Goal: Contribute content

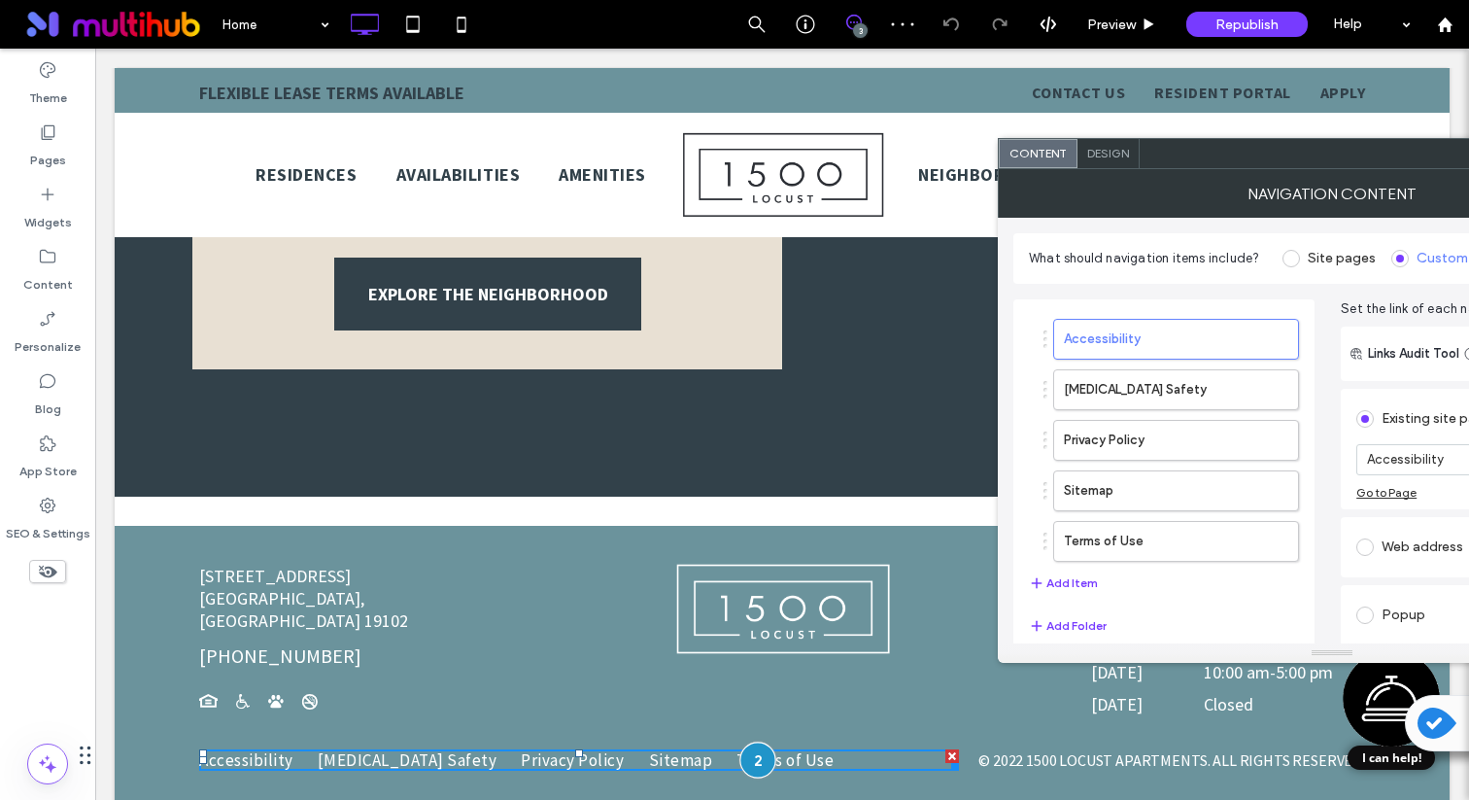
click at [756, 742] on div at bounding box center [758, 760] width 36 height 36
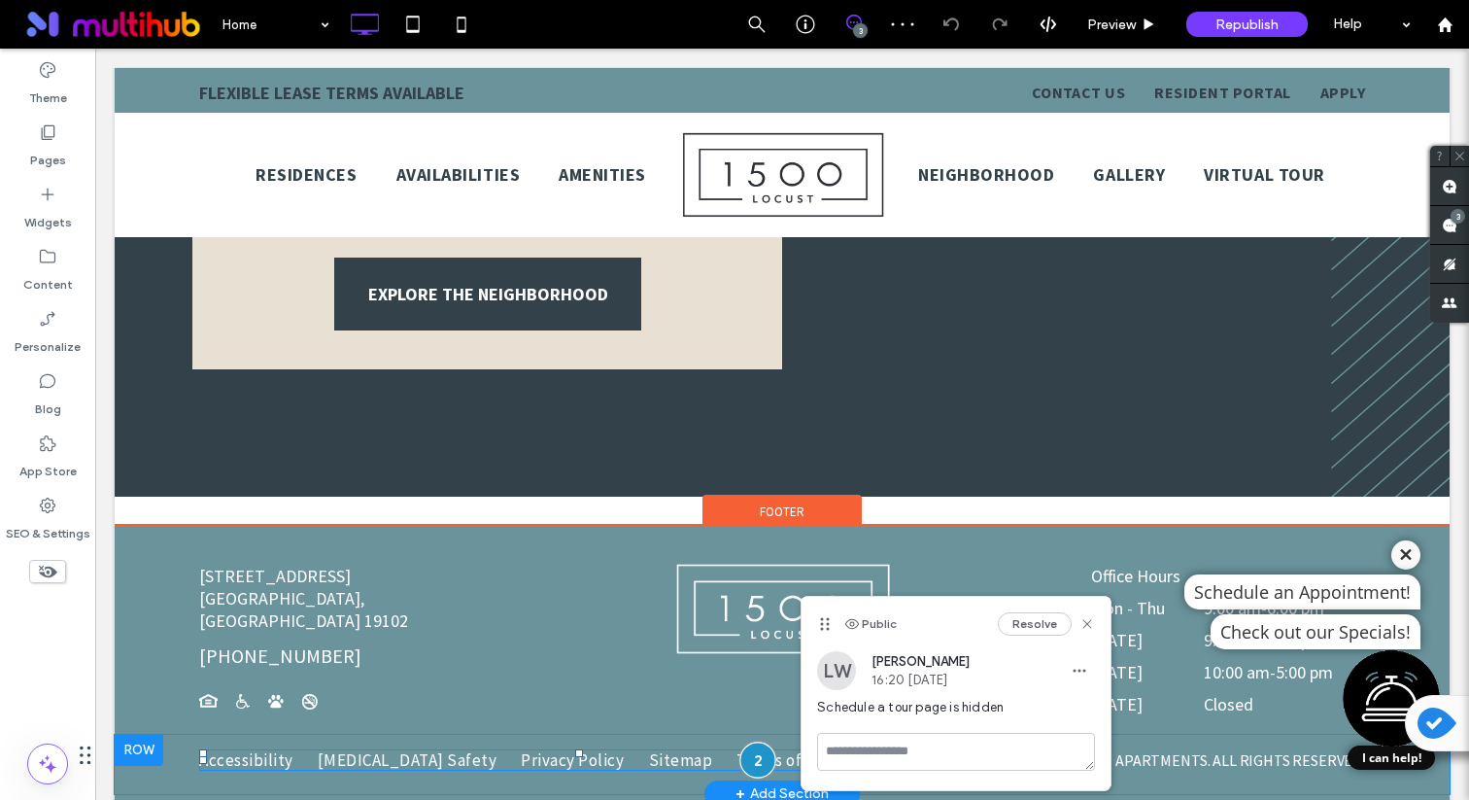
click at [755, 742] on div at bounding box center [758, 760] width 36 height 36
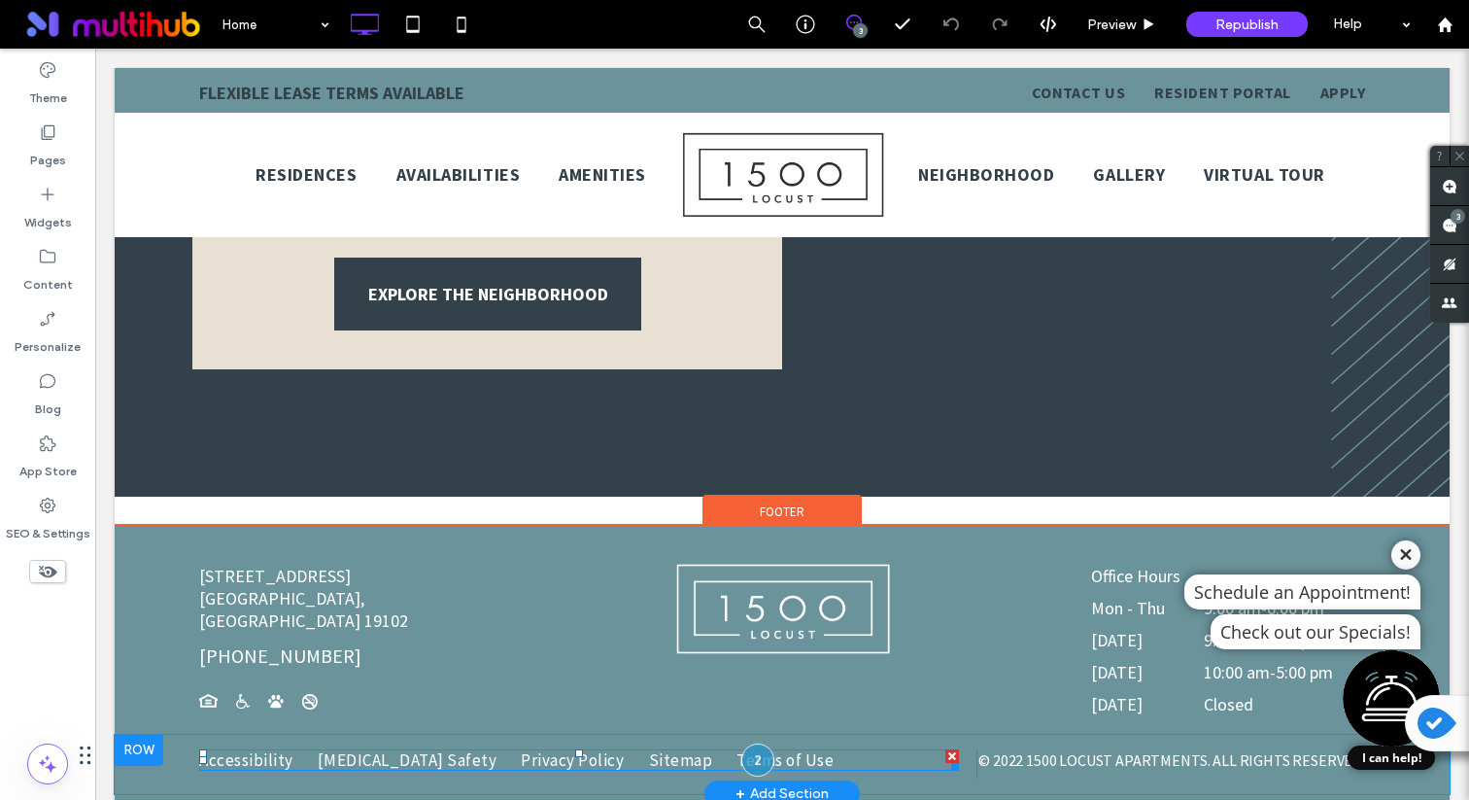
click at [737, 749] on span "Terms of Use" at bounding box center [785, 759] width 97 height 21
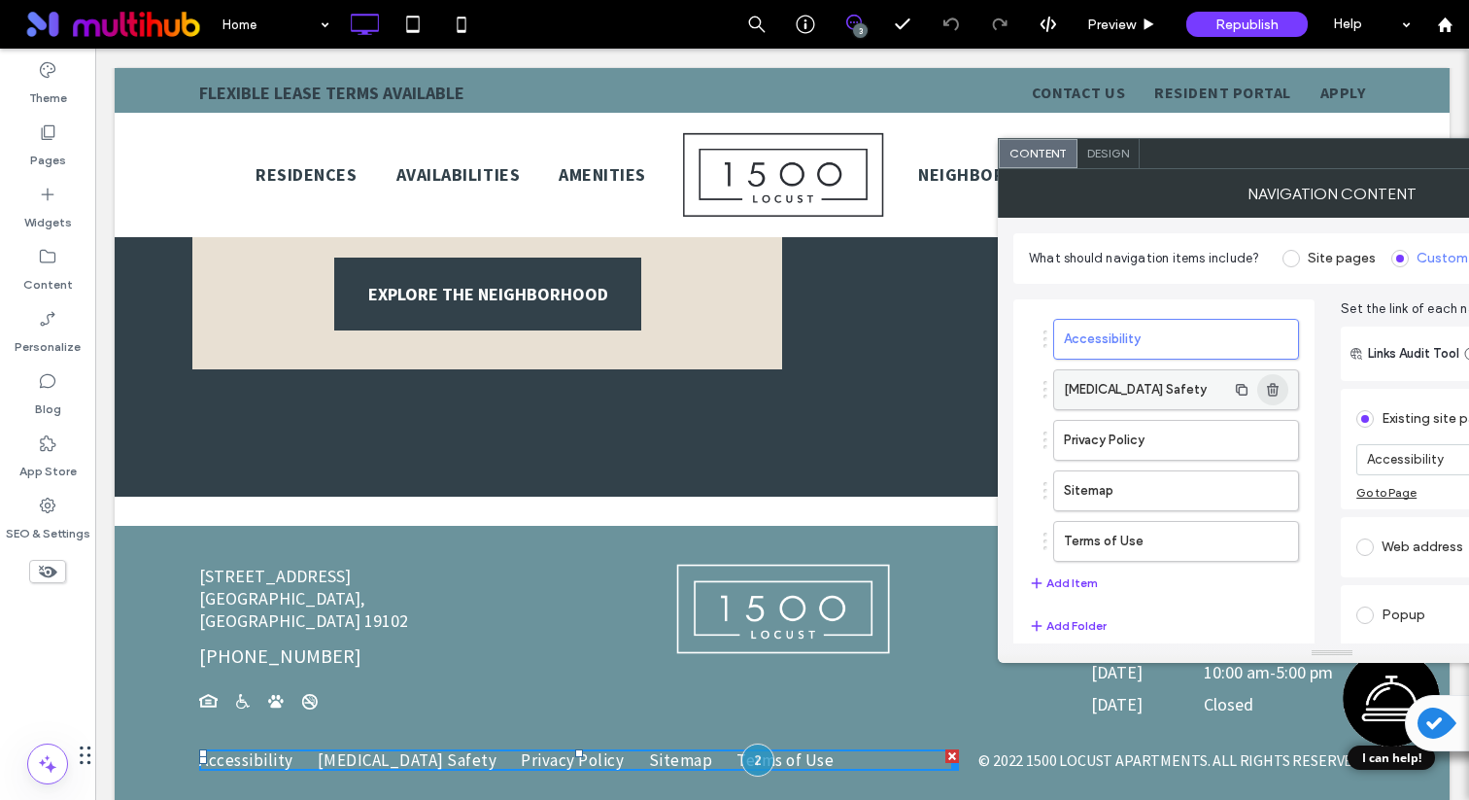
click at [1265, 388] on icon "button" at bounding box center [1273, 390] width 16 height 16
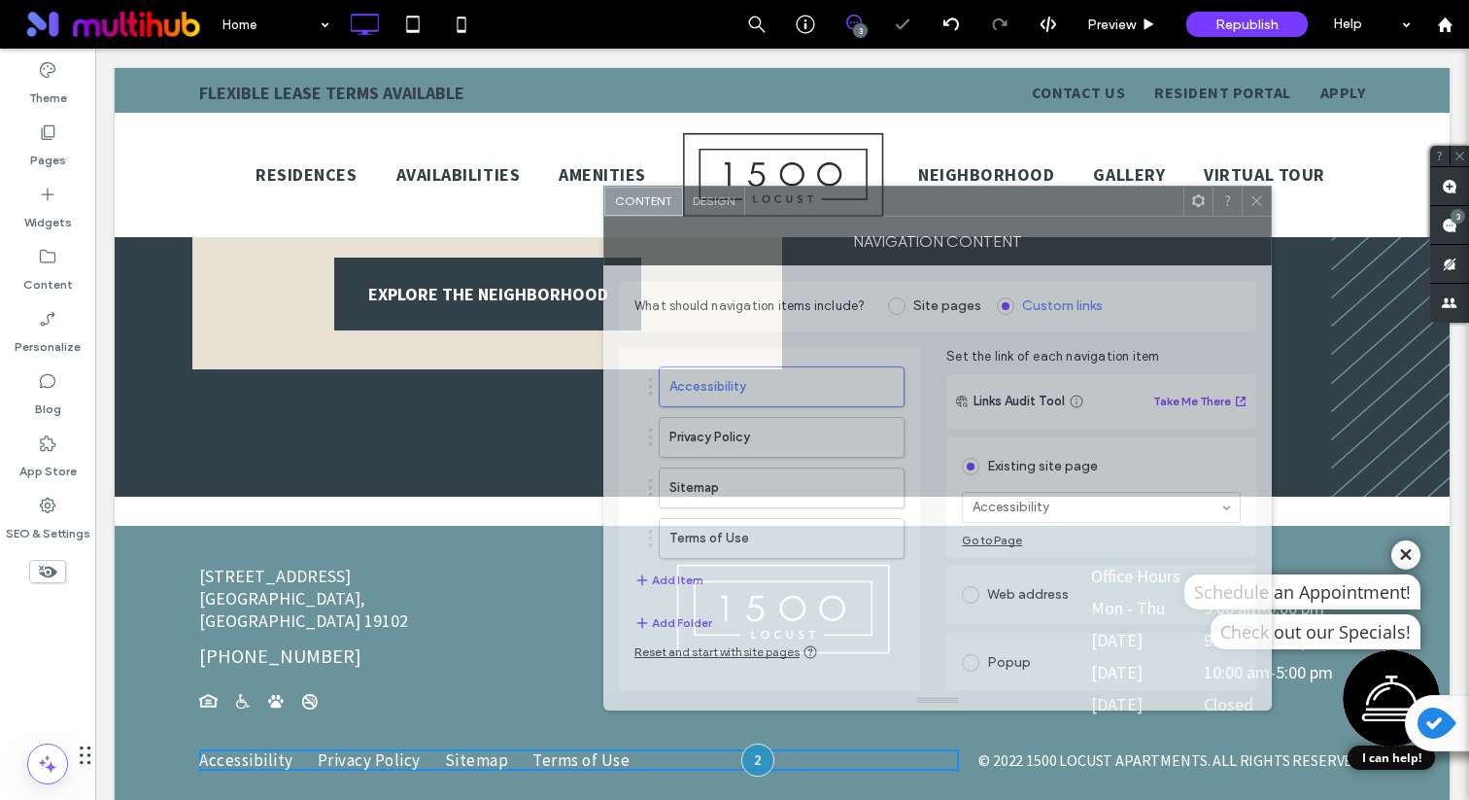
drag, startPoint x: 1292, startPoint y: 162, endPoint x: 881, endPoint y: 209, distance: 413.7
click at [881, 209] on div at bounding box center [964, 201] width 438 height 29
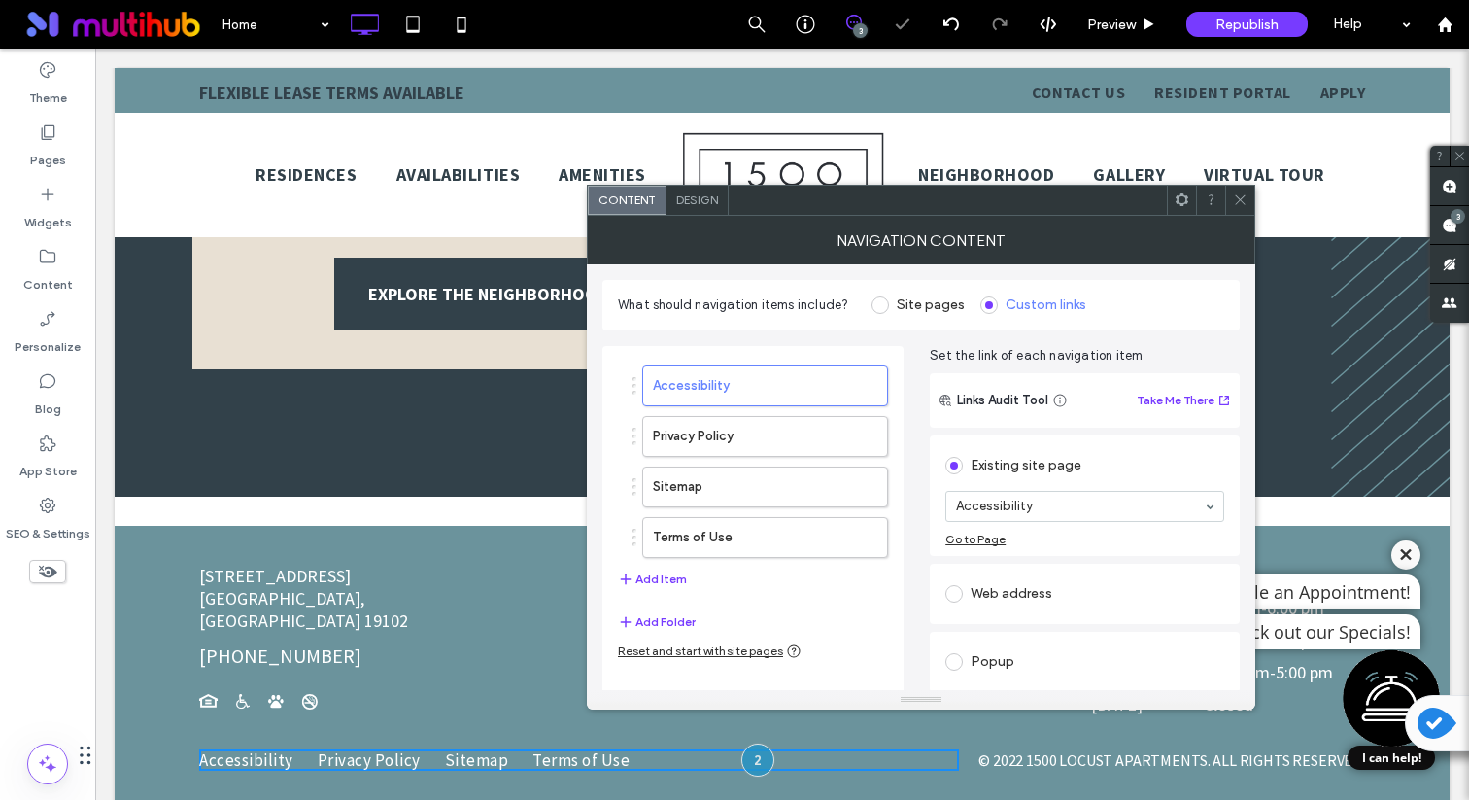
click at [1242, 200] on icon at bounding box center [1240, 199] width 15 height 15
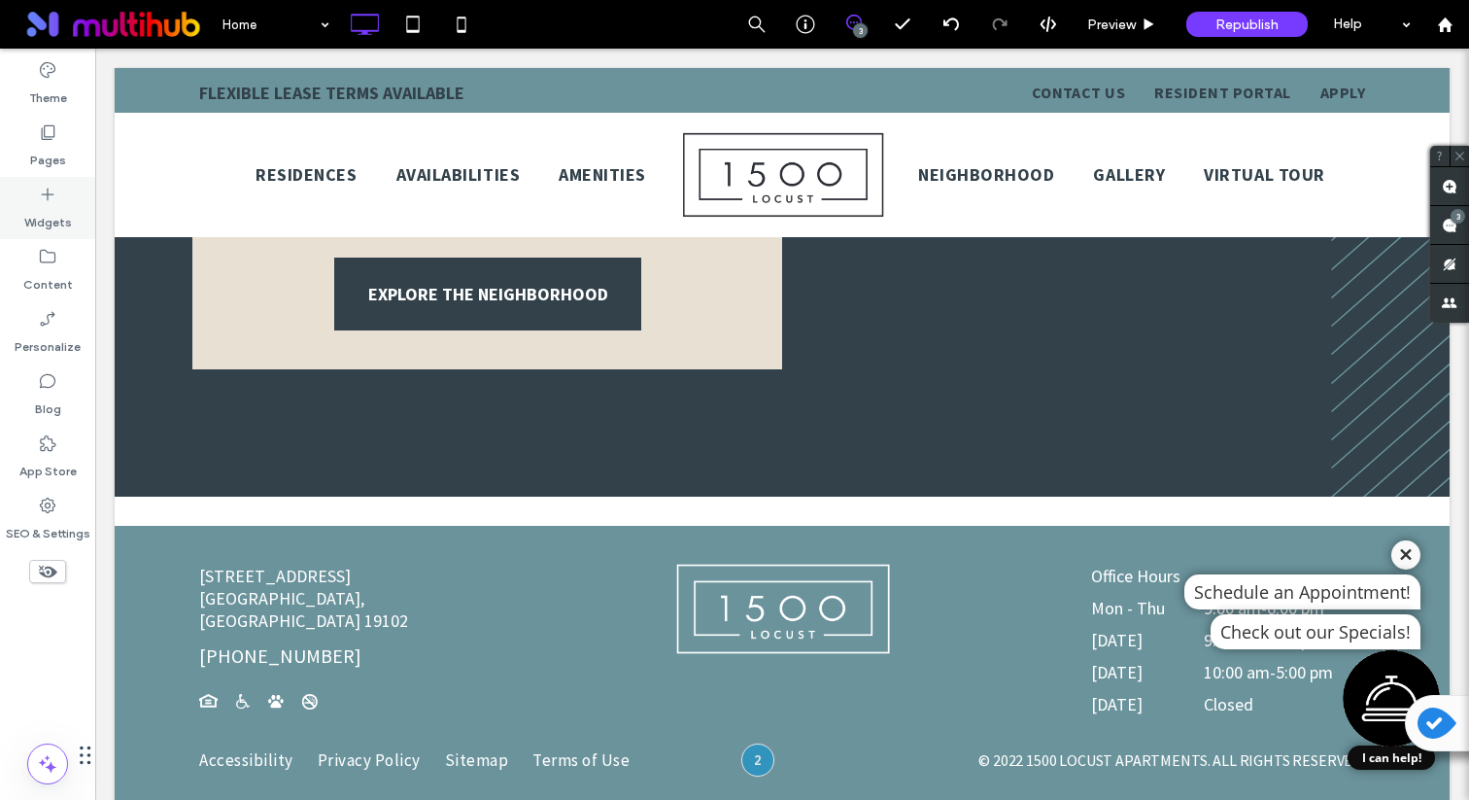
click at [38, 213] on label "Widgets" at bounding box center [48, 217] width 48 height 27
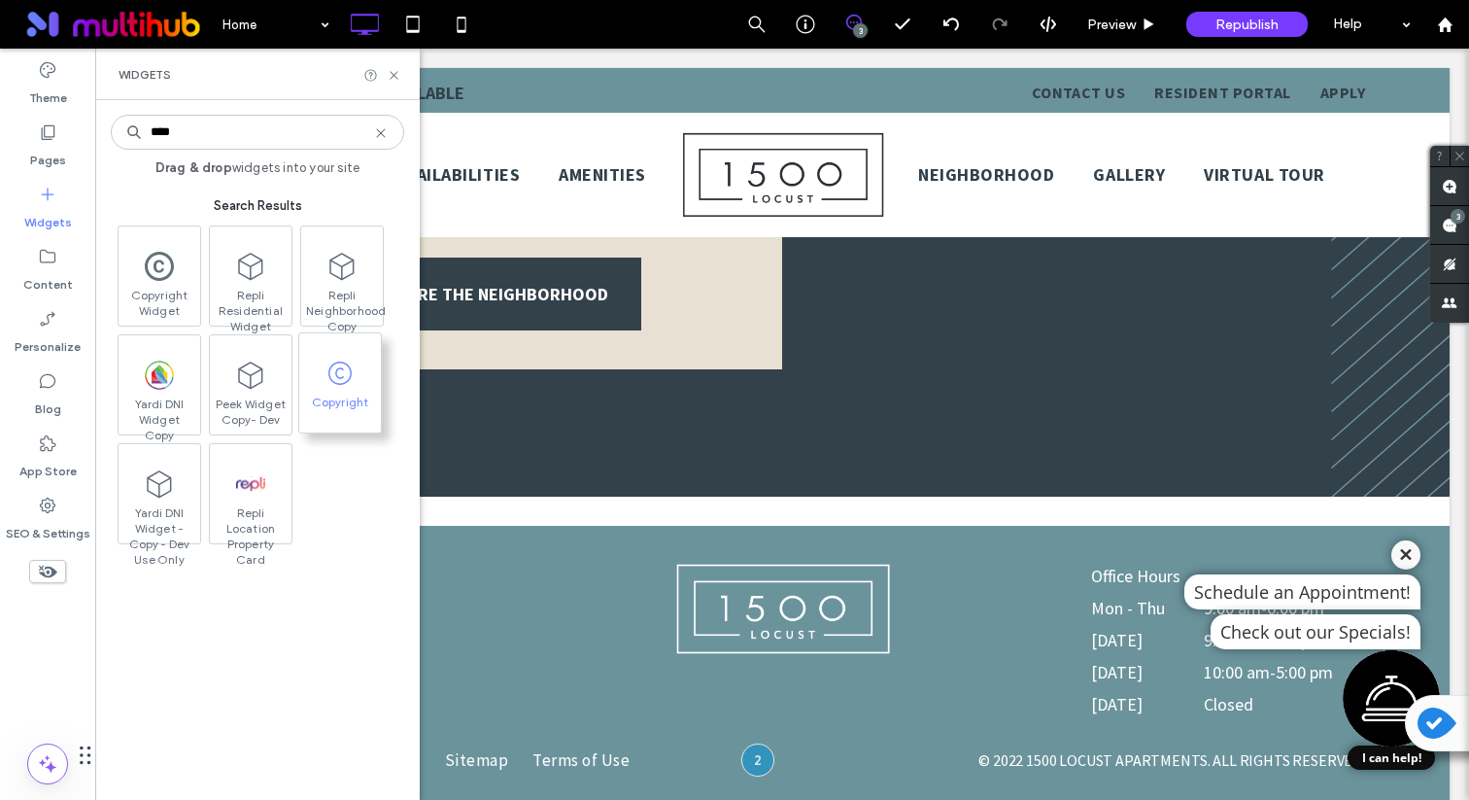
type input "****"
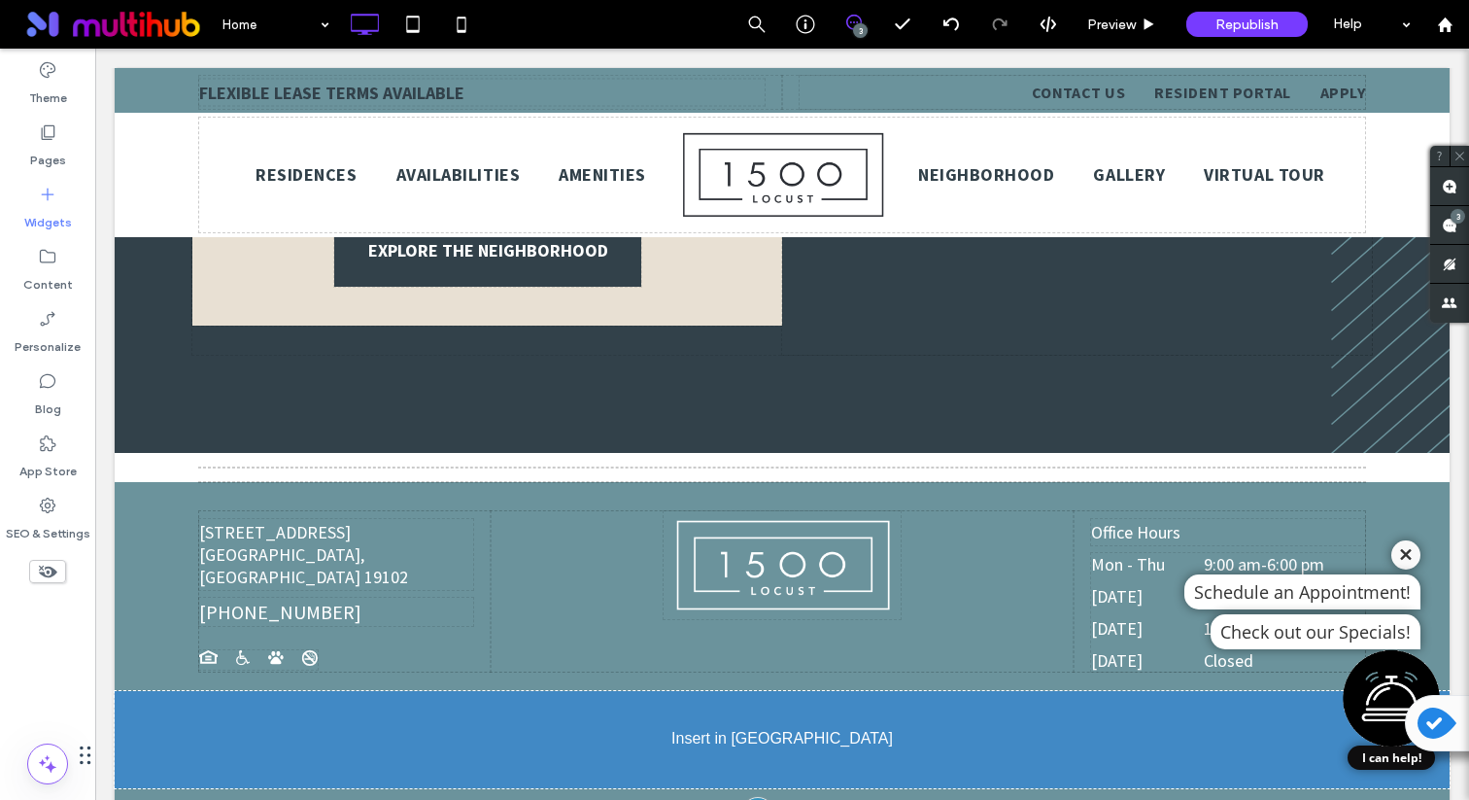
scroll to position [3607, 0]
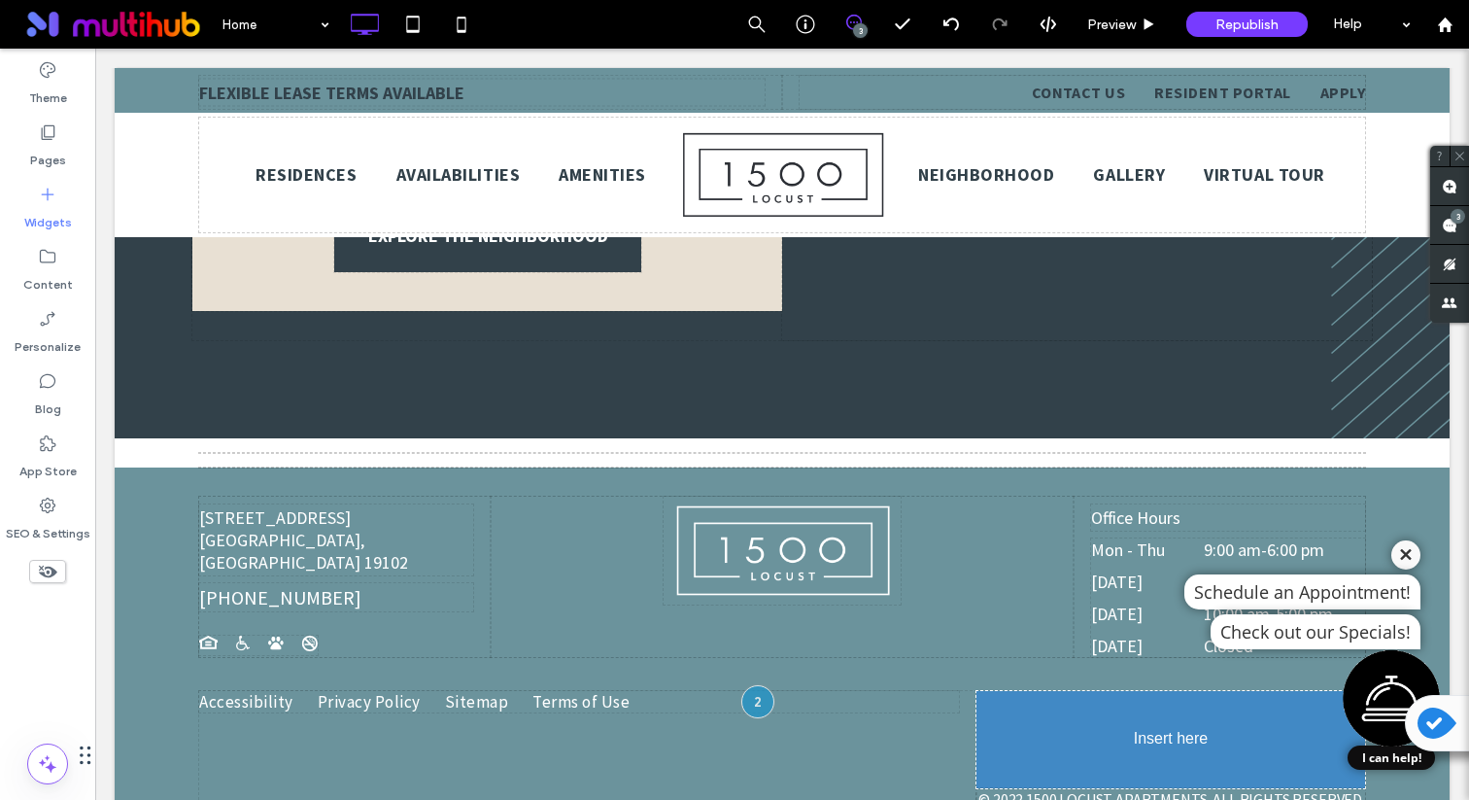
drag, startPoint x: 333, startPoint y: 402, endPoint x: 365, endPoint y: 403, distance: 32.1
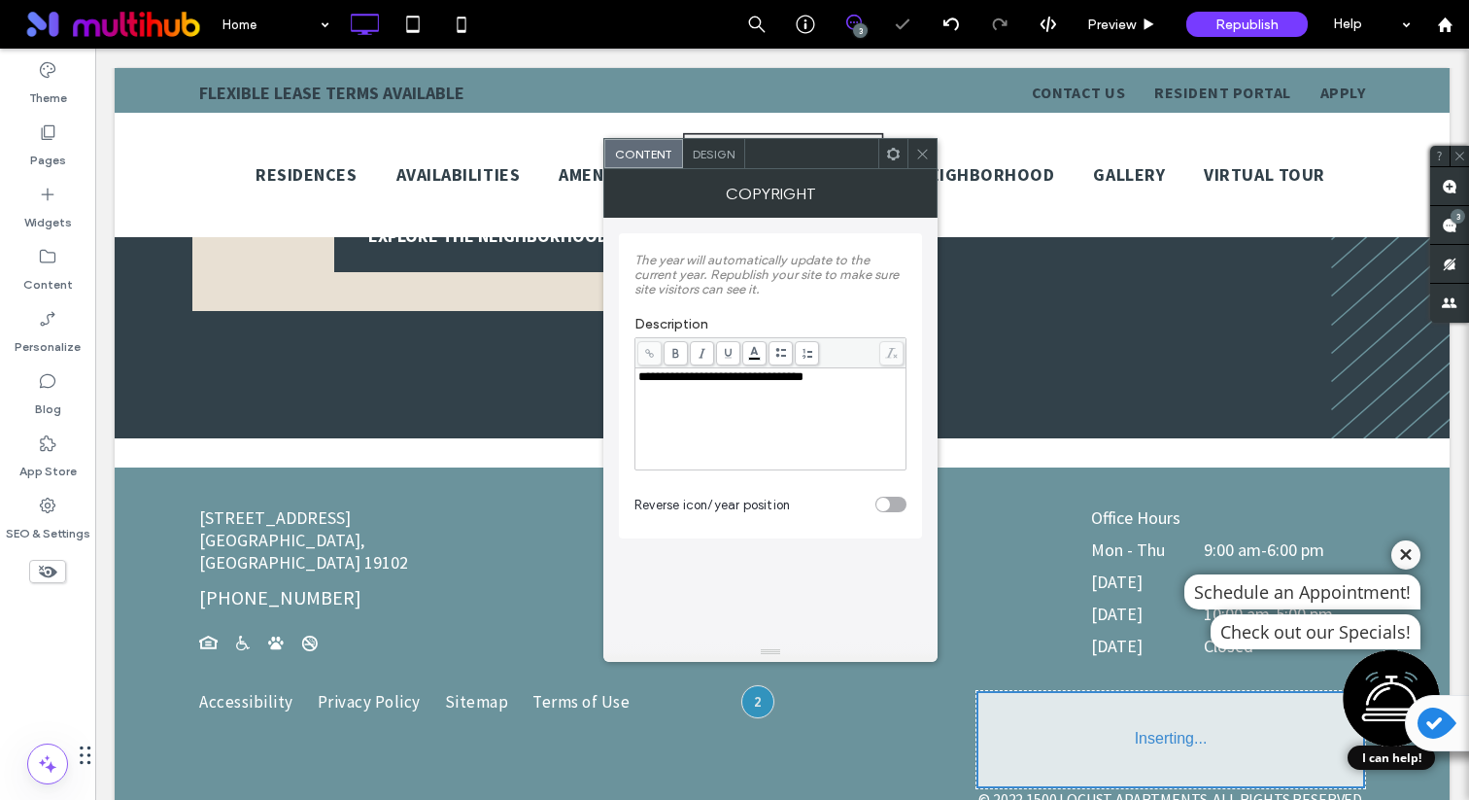
scroll to position [3548, 0]
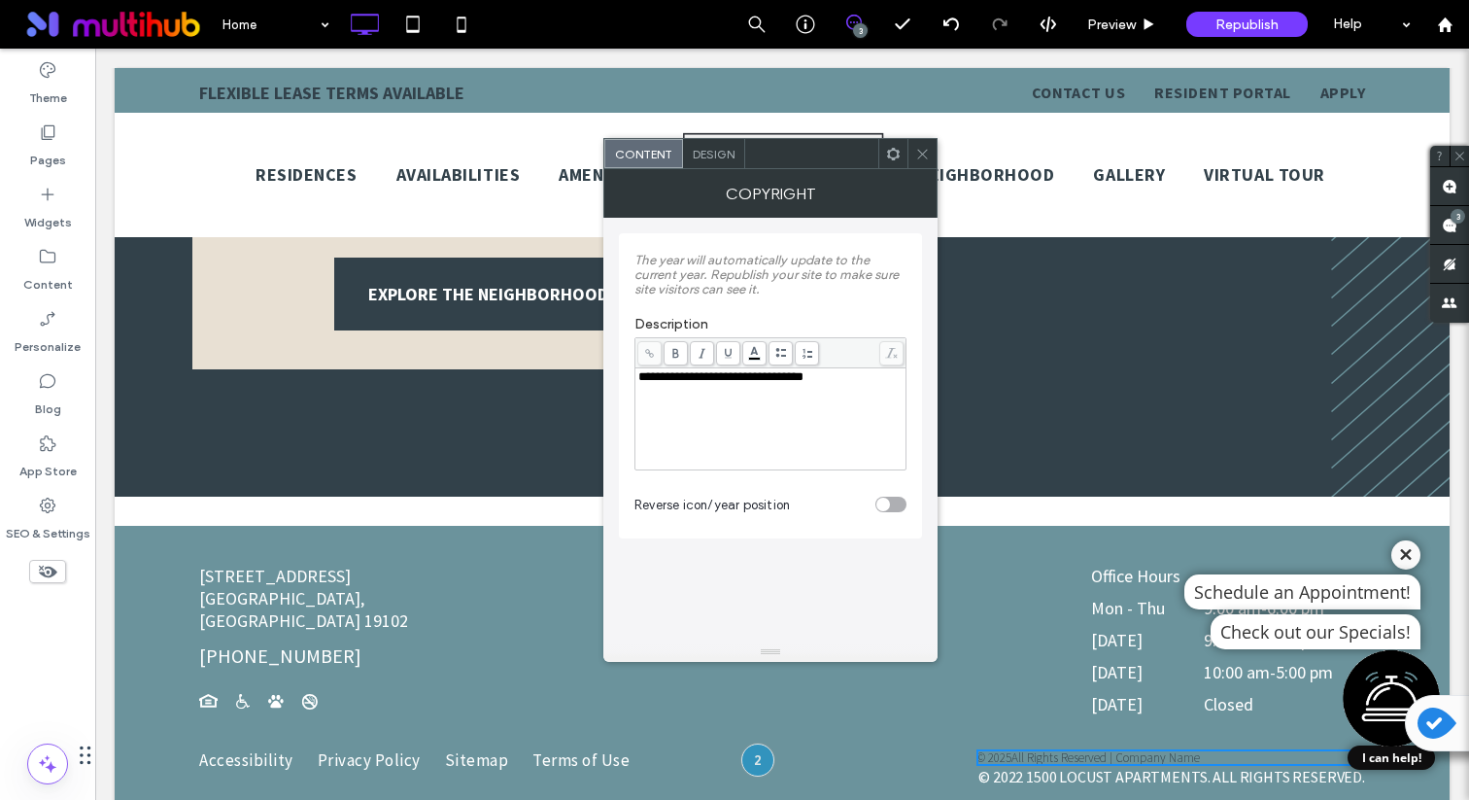
click at [918, 163] on span at bounding box center [922, 153] width 15 height 29
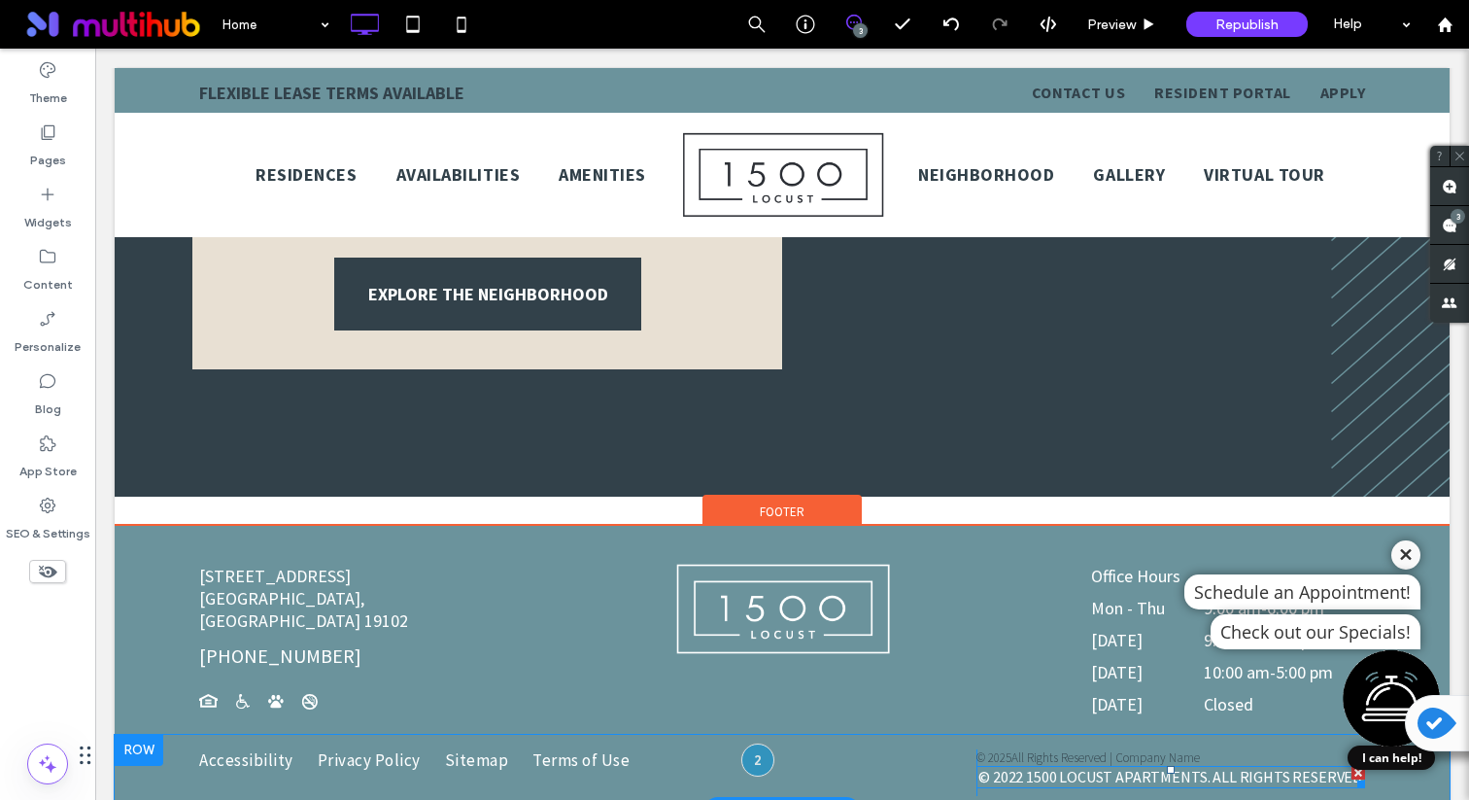
click at [1047, 767] on span "© 2022 1500 LOCUST APARTMENTS. ALL RIGHTS RESERVED." at bounding box center [1172, 776] width 387 height 19
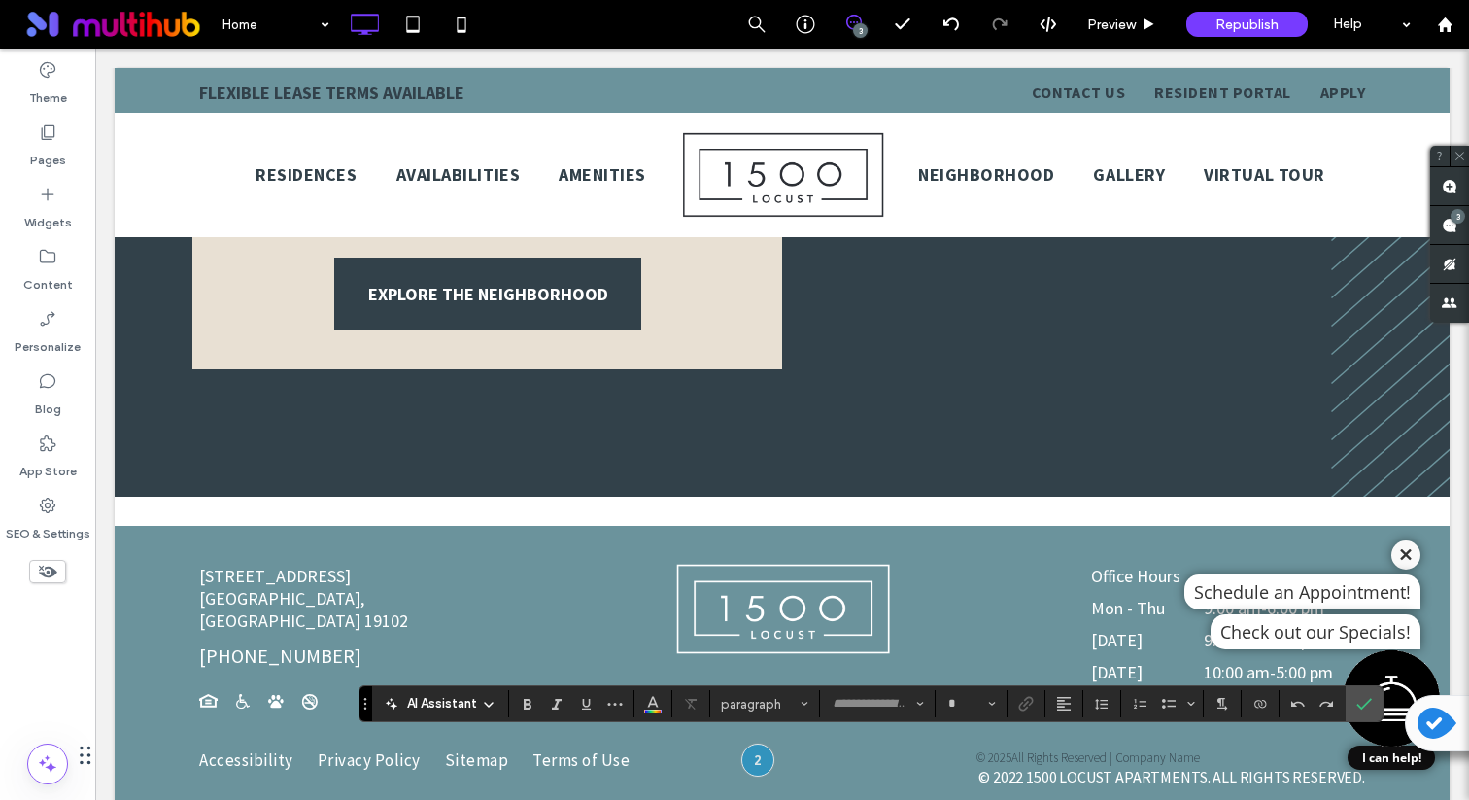
type input "**********"
type input "**"
click at [1047, 610] on div "Click To Paste" at bounding box center [782, 635] width 583 height 160
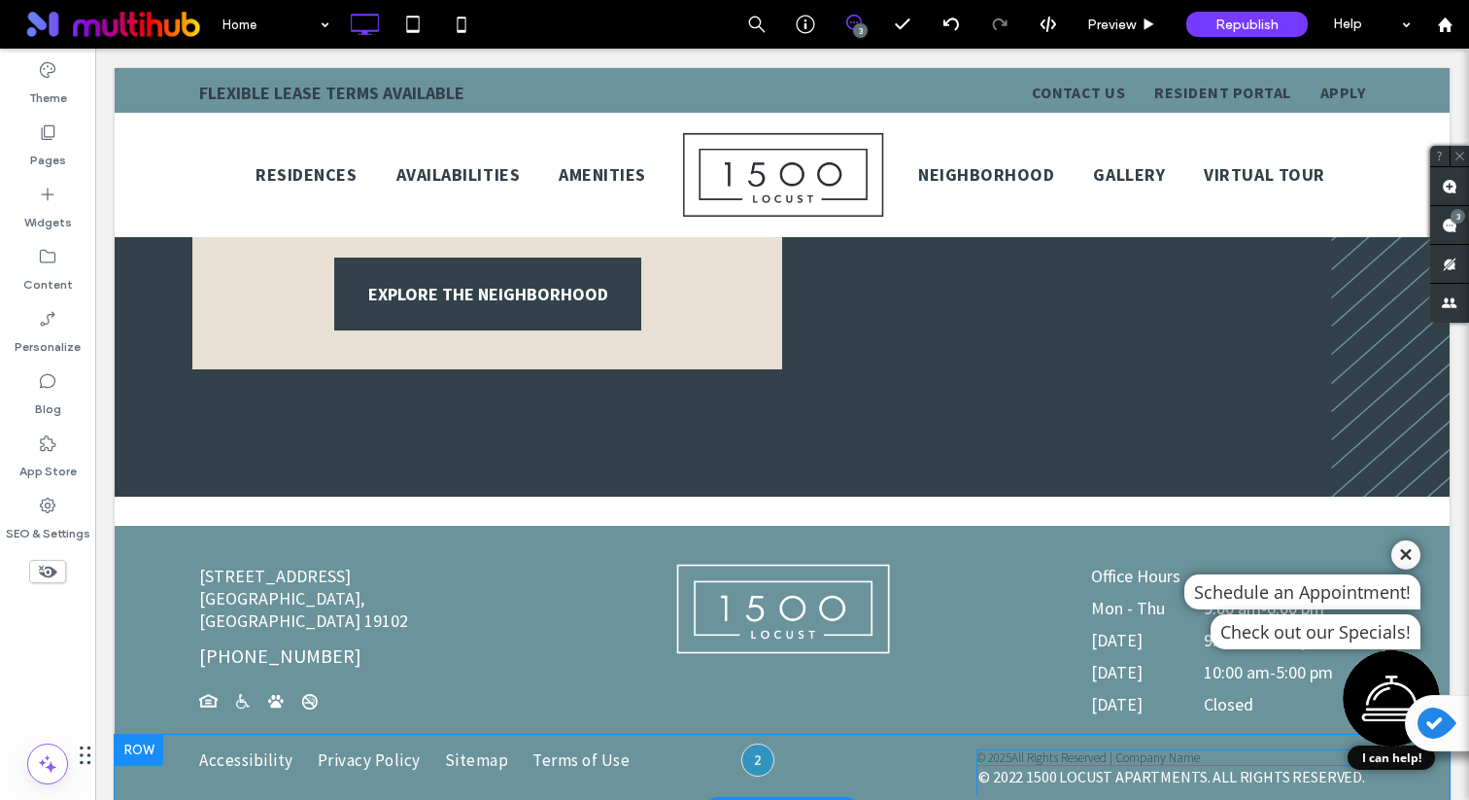
click at [1033, 749] on span at bounding box center [1171, 757] width 389 height 17
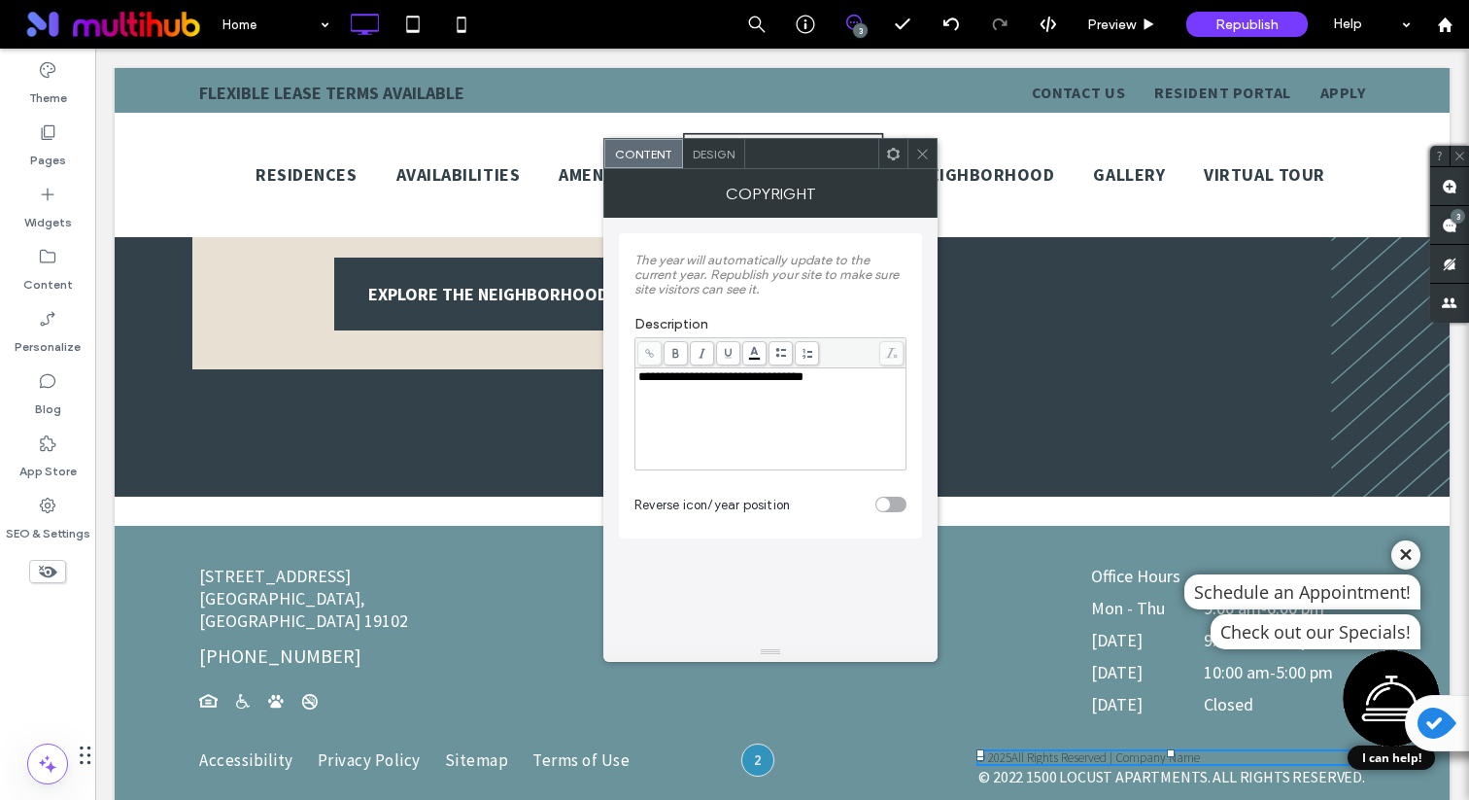
click at [796, 412] on div "**********" at bounding box center [771, 418] width 265 height 97
drag, startPoint x: 776, startPoint y: 430, endPoint x: 563, endPoint y: 378, distance: 219.0
drag, startPoint x: 680, startPoint y: 383, endPoint x: 617, endPoint y: 367, distance: 65.1
click at [617, 367] on div "**********" at bounding box center [771, 430] width 334 height 425
click at [695, 323] on label "Description" at bounding box center [771, 326] width 272 height 21
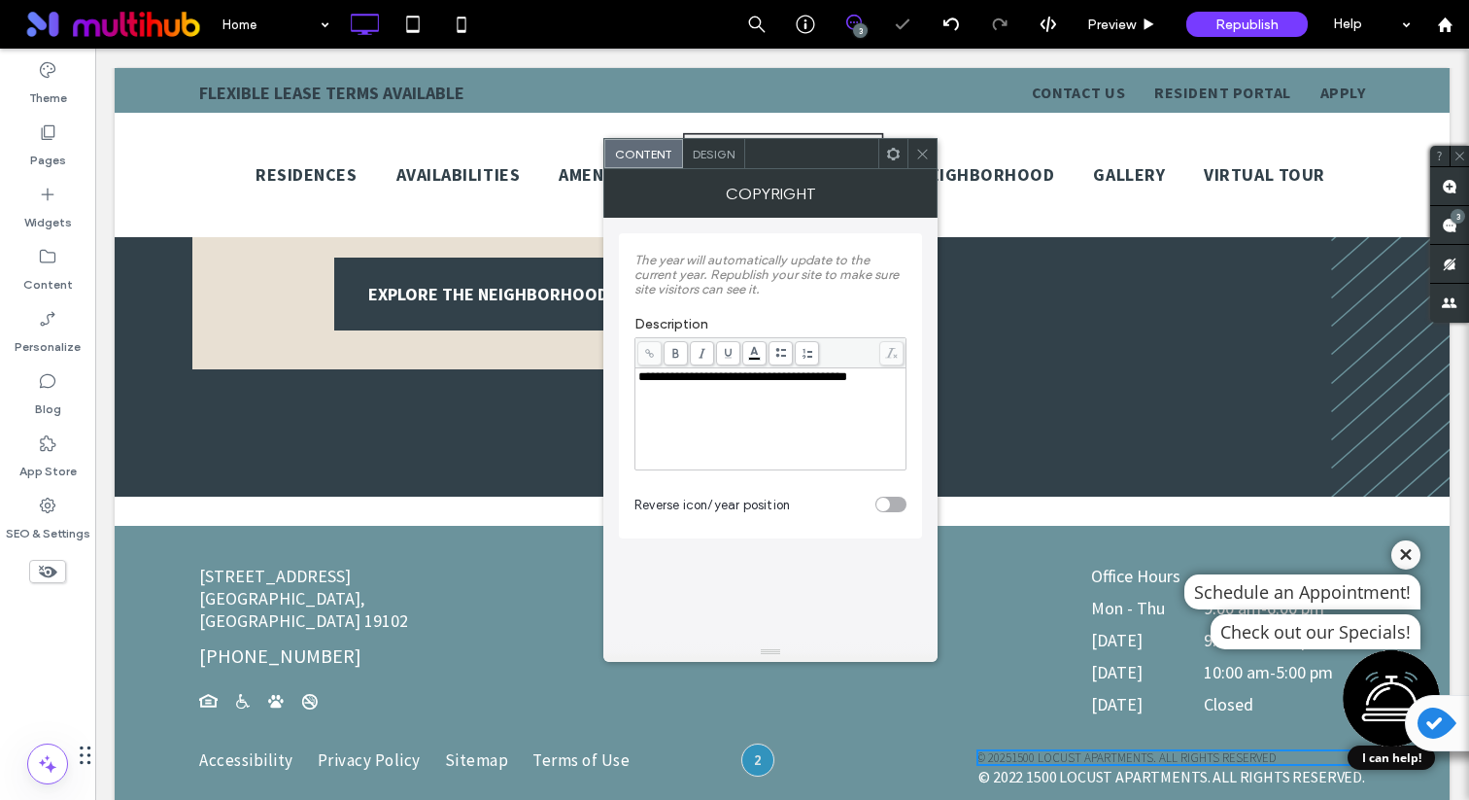
click at [887, 157] on icon at bounding box center [893, 154] width 15 height 15
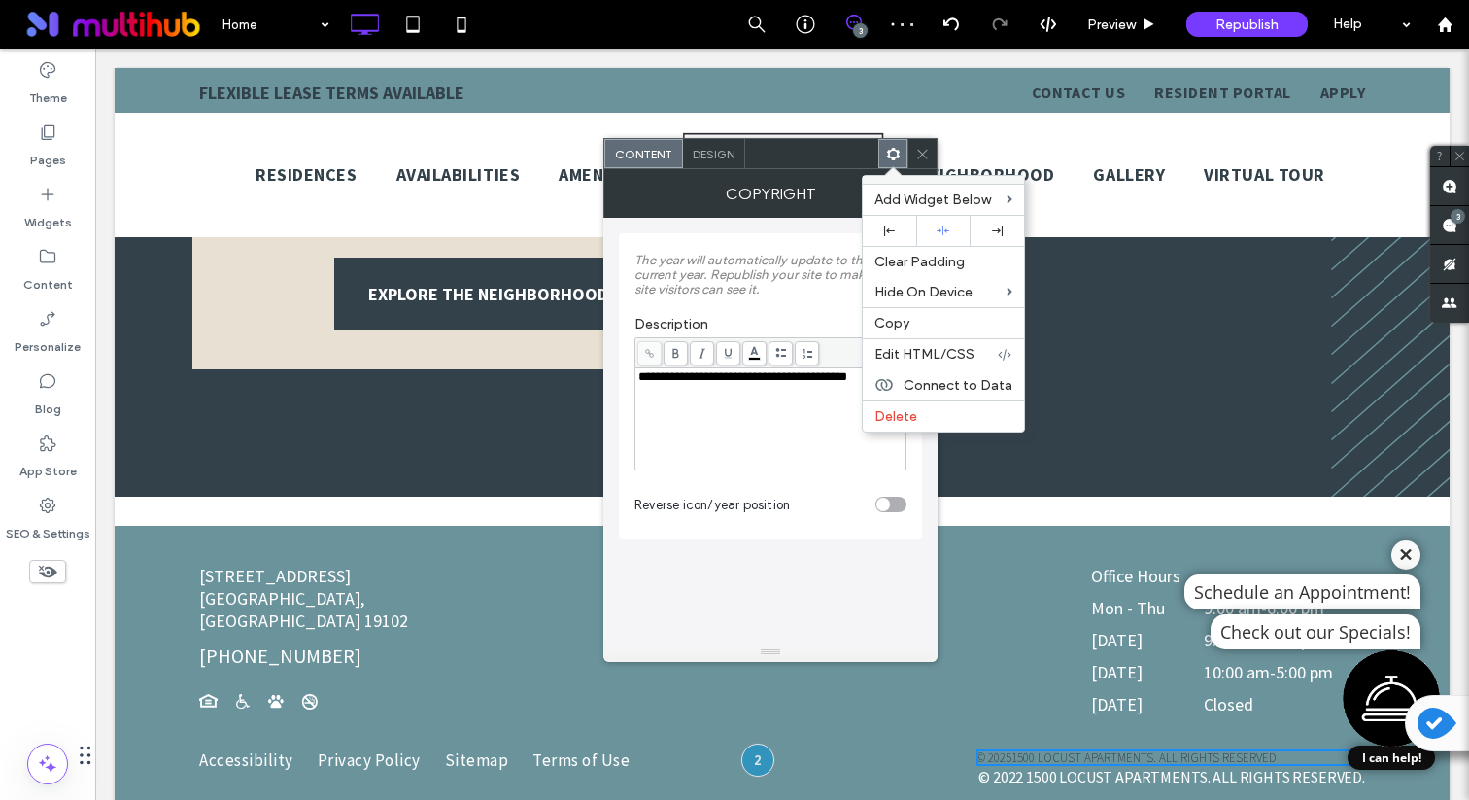
click at [726, 158] on span "Design" at bounding box center [714, 154] width 42 height 15
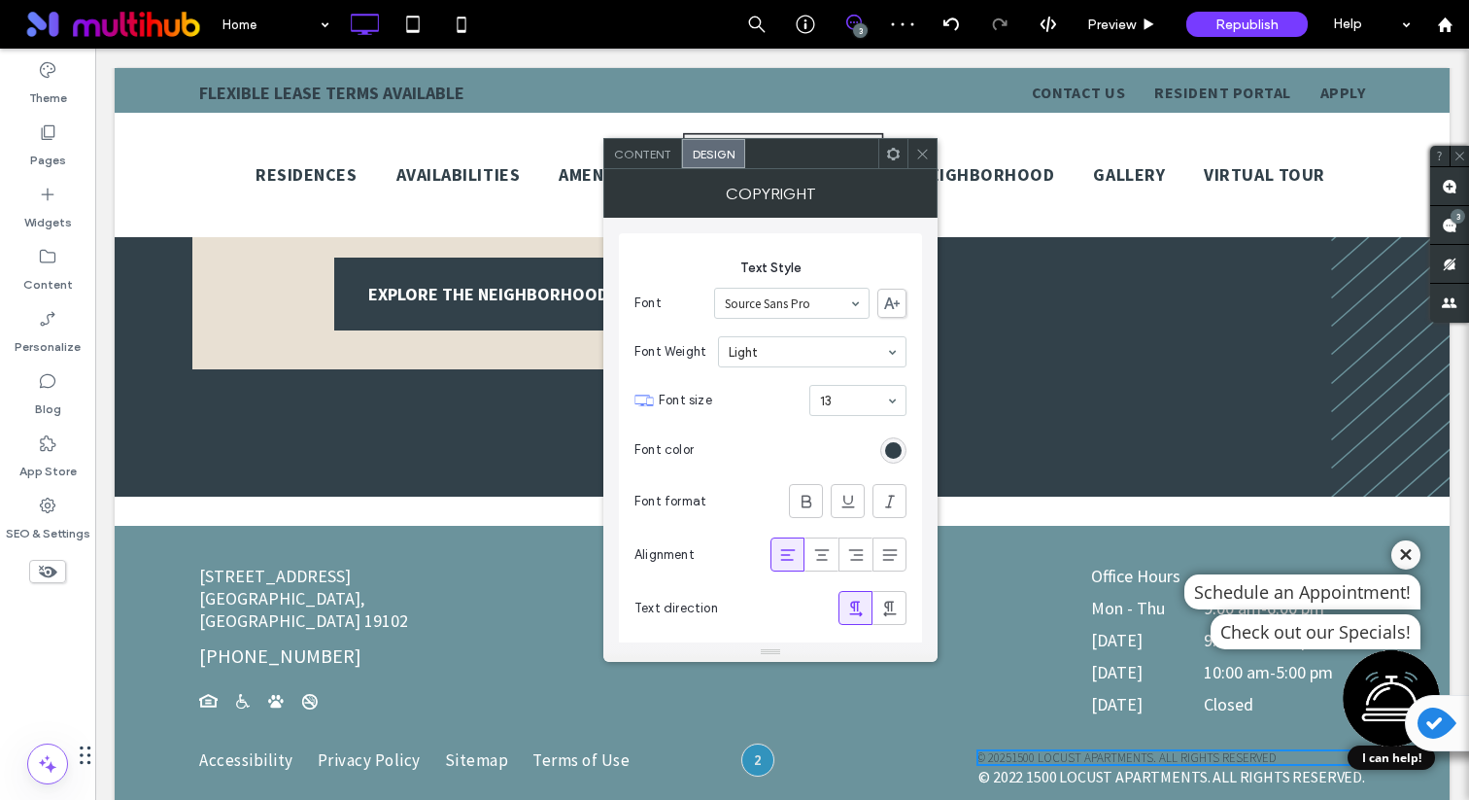
click at [887, 442] on div "rgb(50, 65, 74)" at bounding box center [893, 450] width 17 height 17
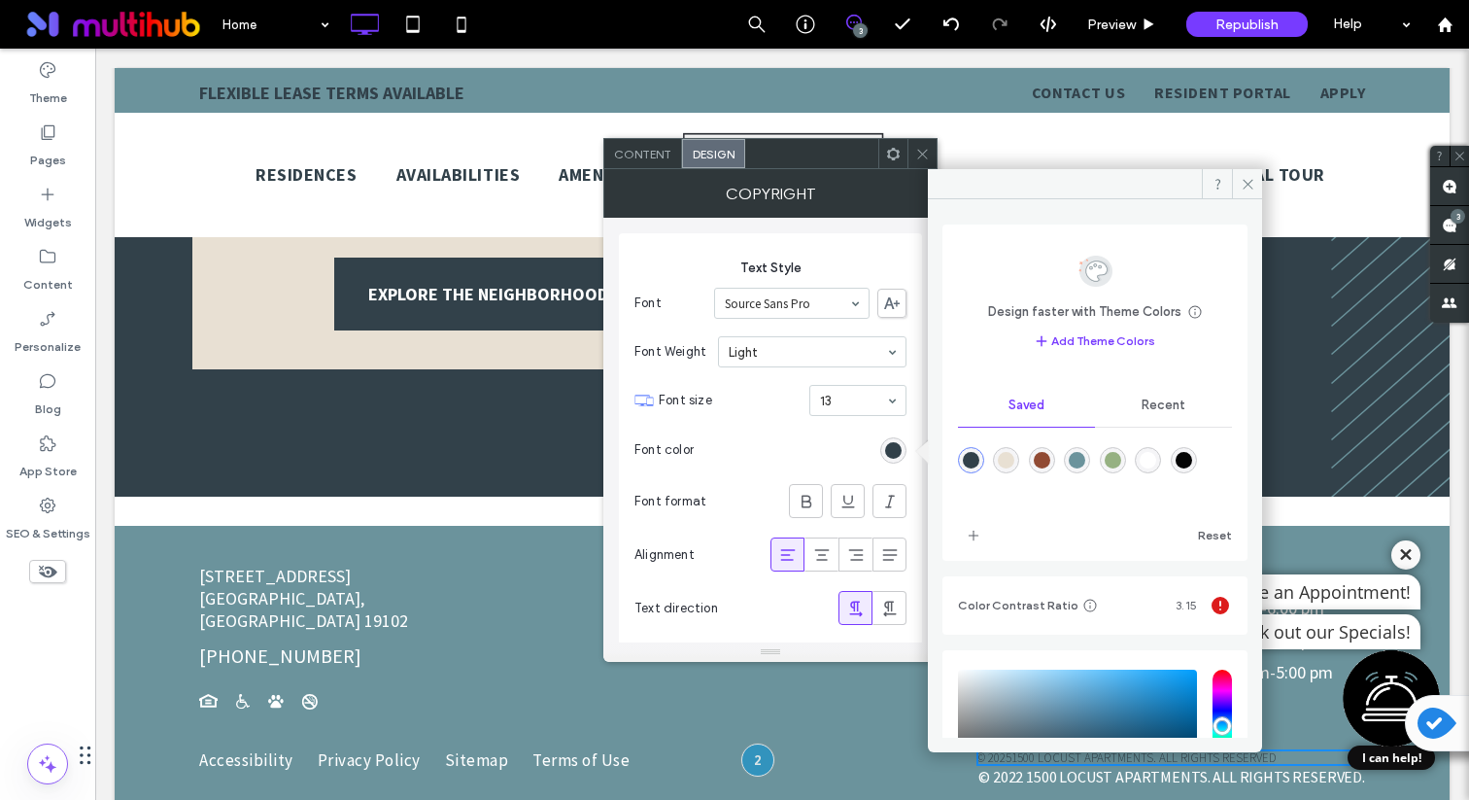
click at [1157, 459] on div "rgba(255,255,255,1)" at bounding box center [1148, 460] width 17 height 17
type input "*******"
click at [778, 449] on section "Font color" at bounding box center [771, 450] width 272 height 49
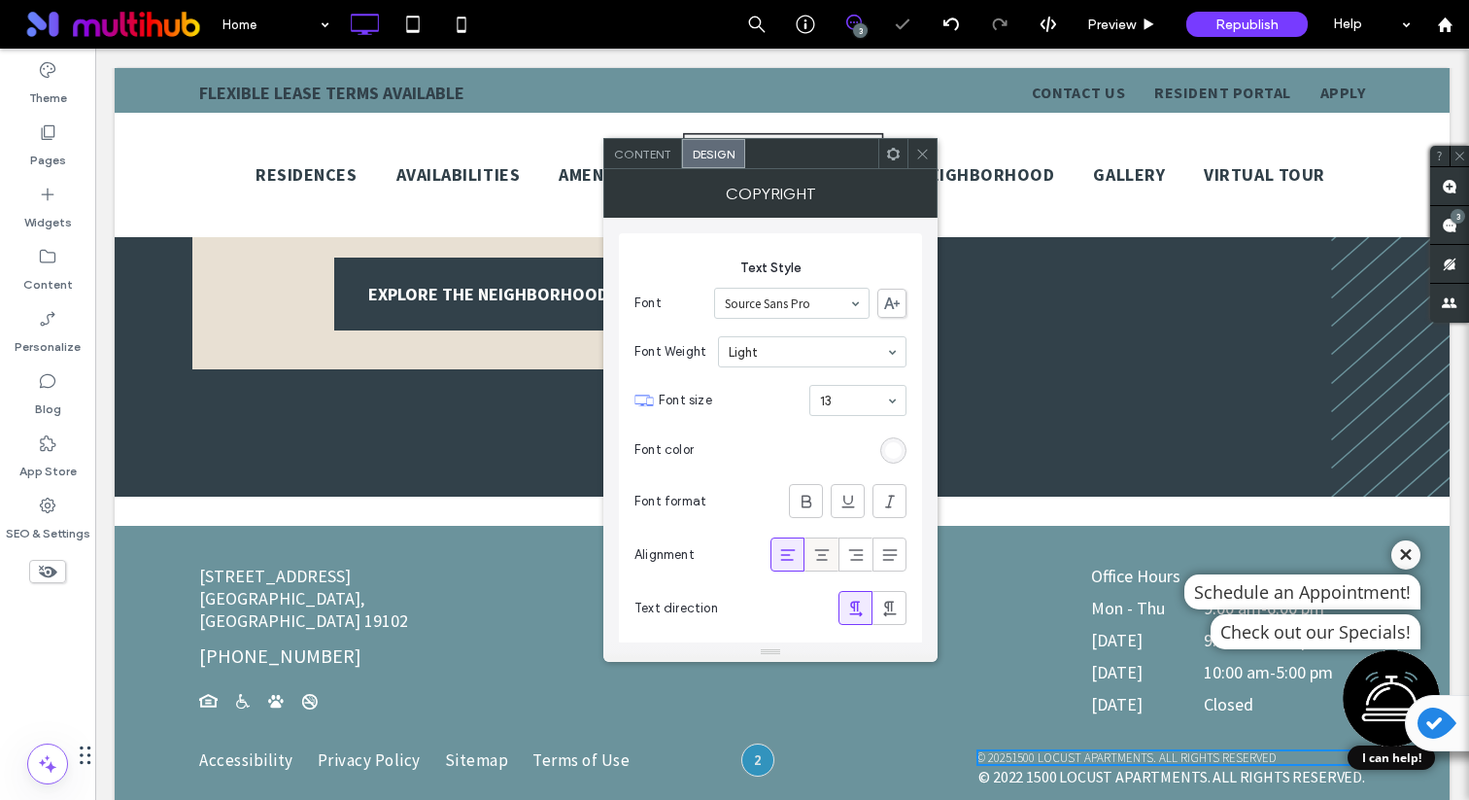
click at [820, 543] on span at bounding box center [821, 554] width 19 height 32
click at [781, 545] on icon at bounding box center [787, 554] width 19 height 19
click at [857, 553] on use at bounding box center [855, 555] width 15 height 12
click at [855, 400] on input at bounding box center [853, 401] width 66 height 14
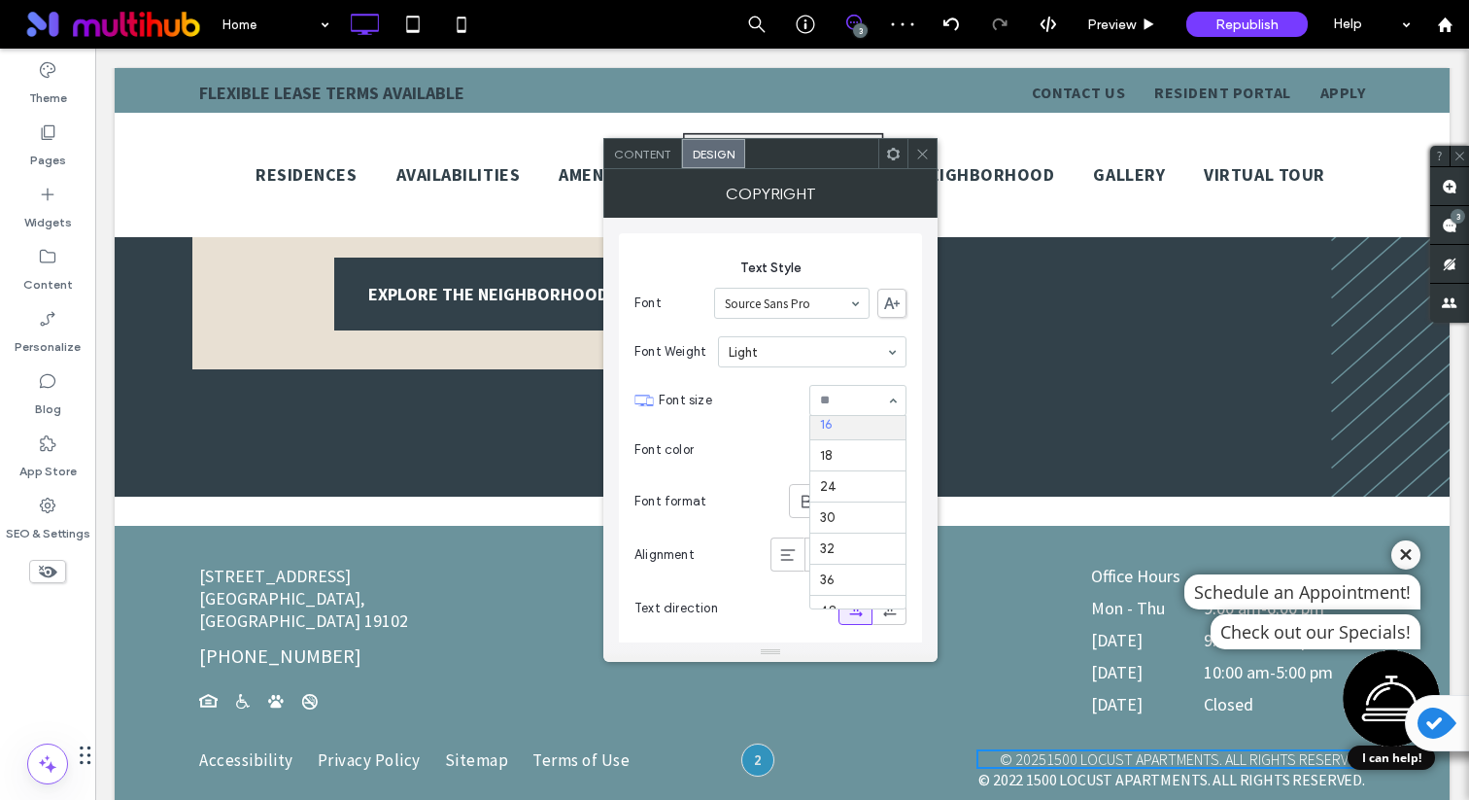
scroll to position [196, 0]
click at [1408, 544] on div at bounding box center [1406, 554] width 29 height 29
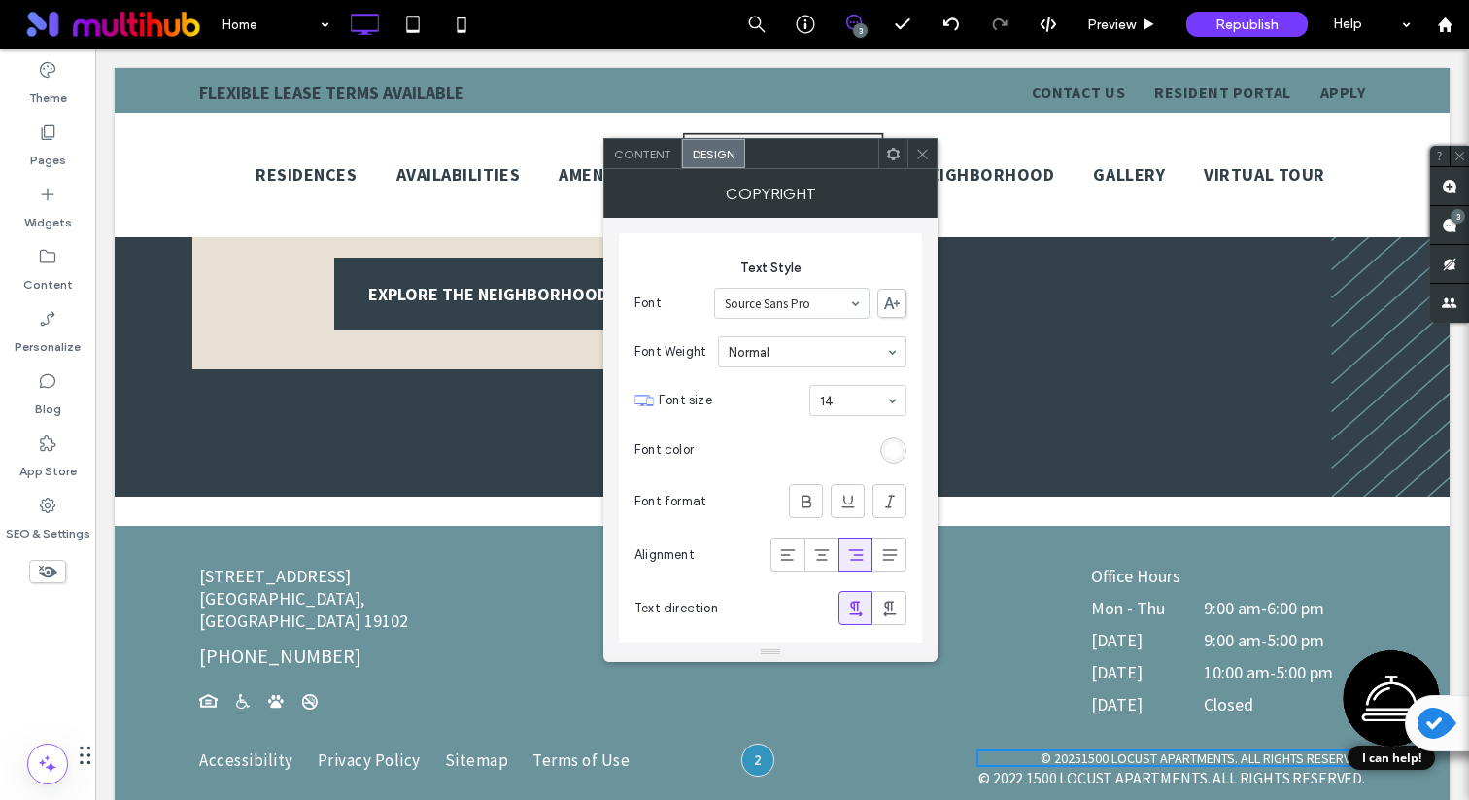
click at [921, 147] on icon at bounding box center [922, 154] width 15 height 15
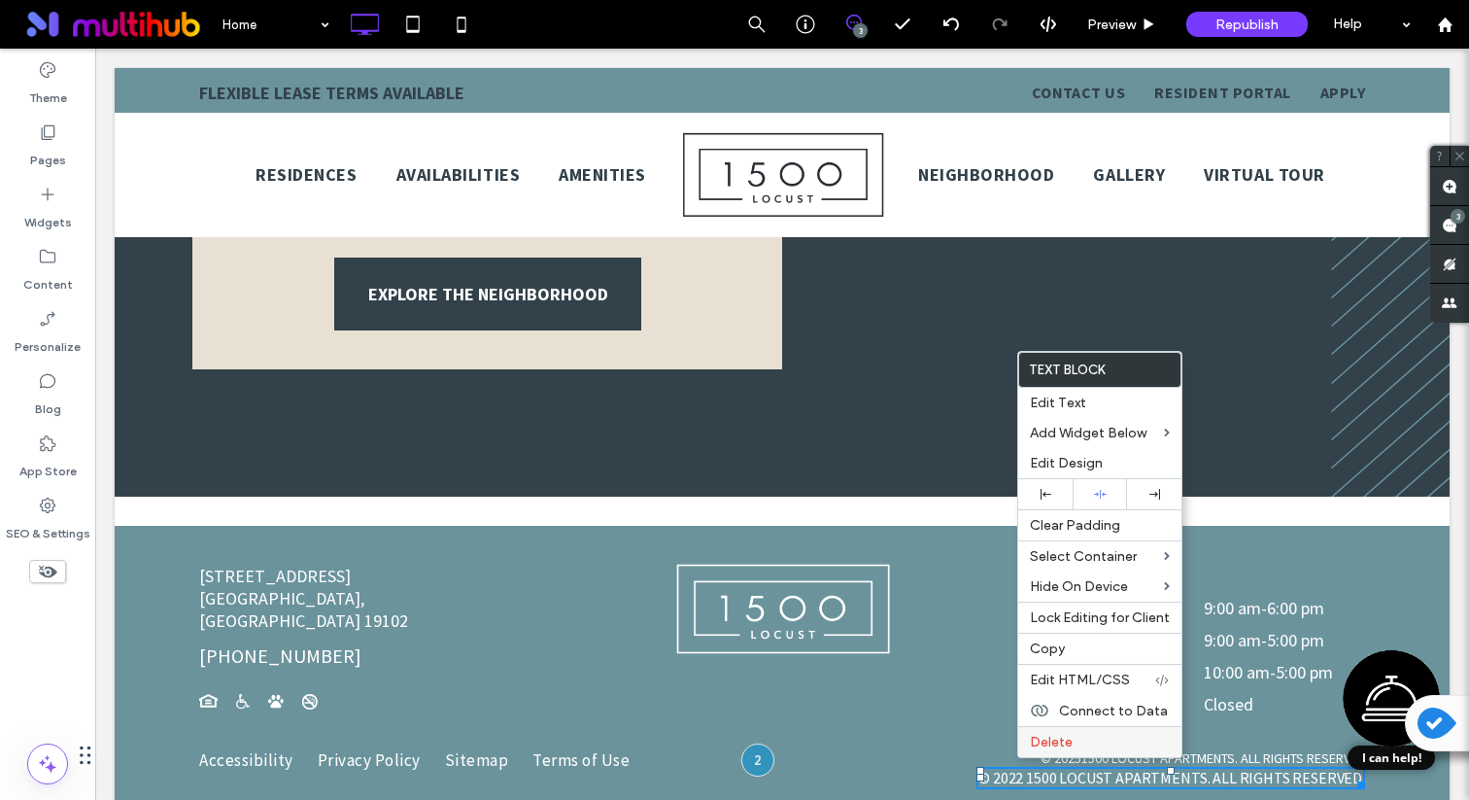
click at [1028, 742] on div "Delete" at bounding box center [1100, 741] width 163 height 31
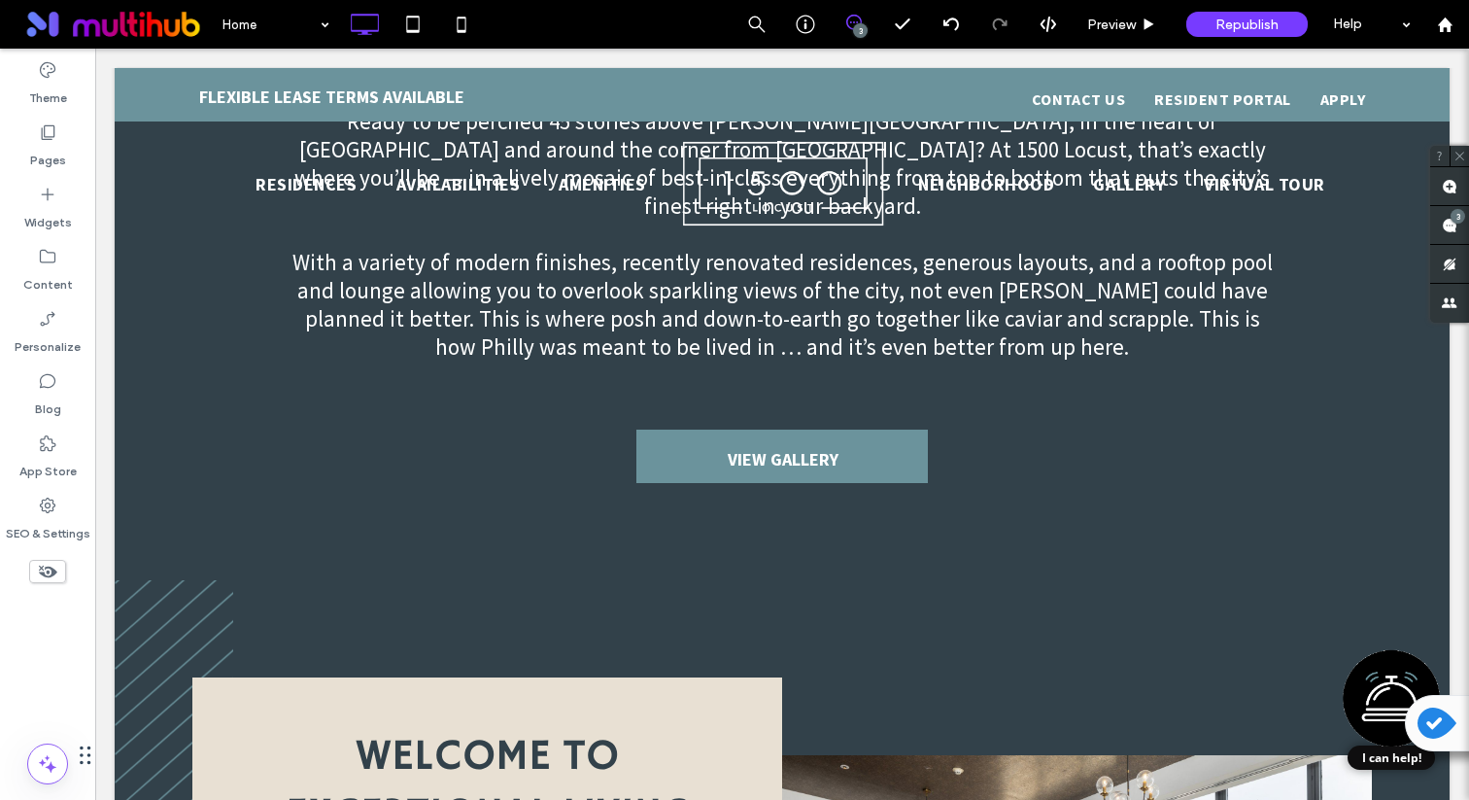
scroll to position [0, 0]
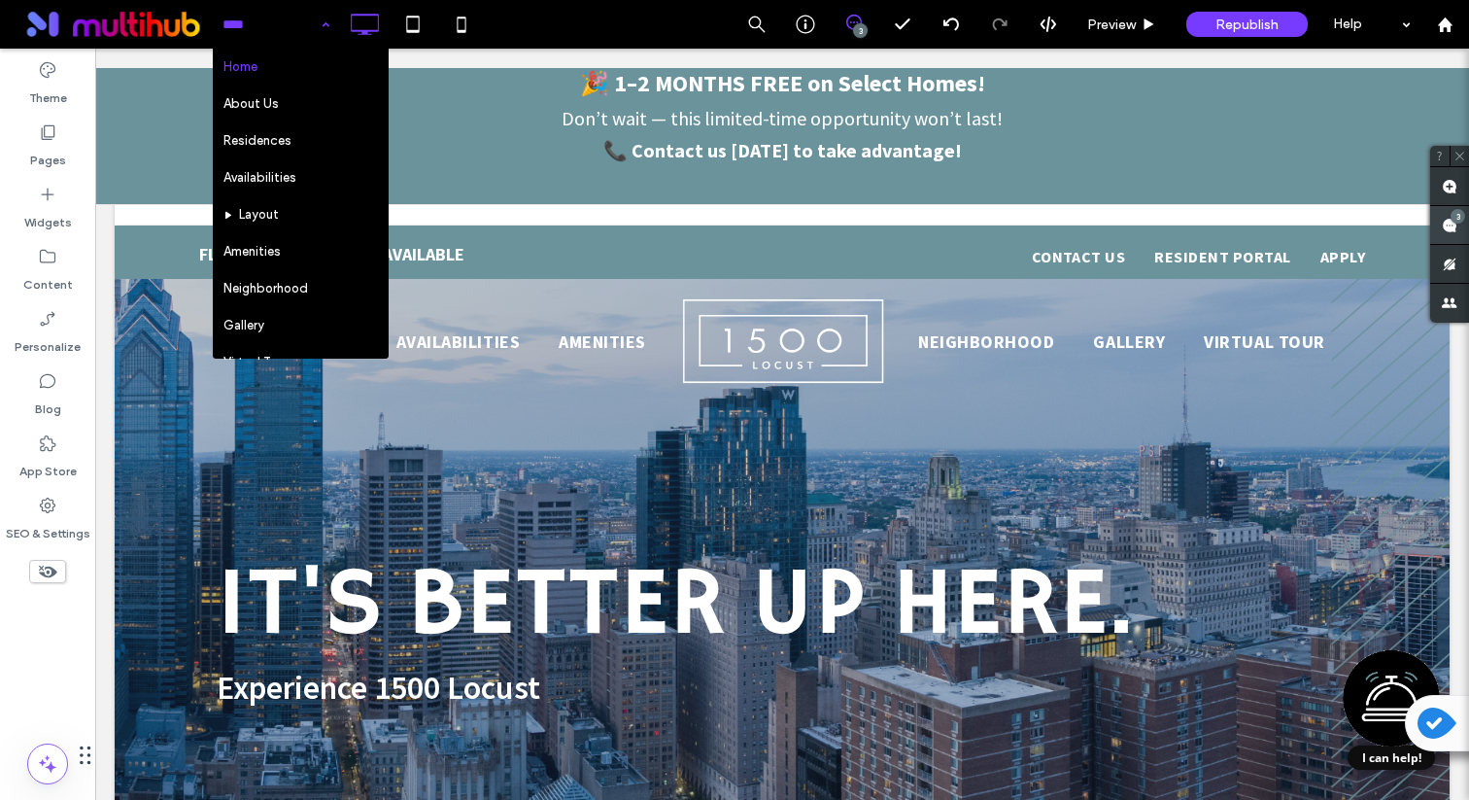
click at [1448, 233] on span at bounding box center [1450, 225] width 39 height 38
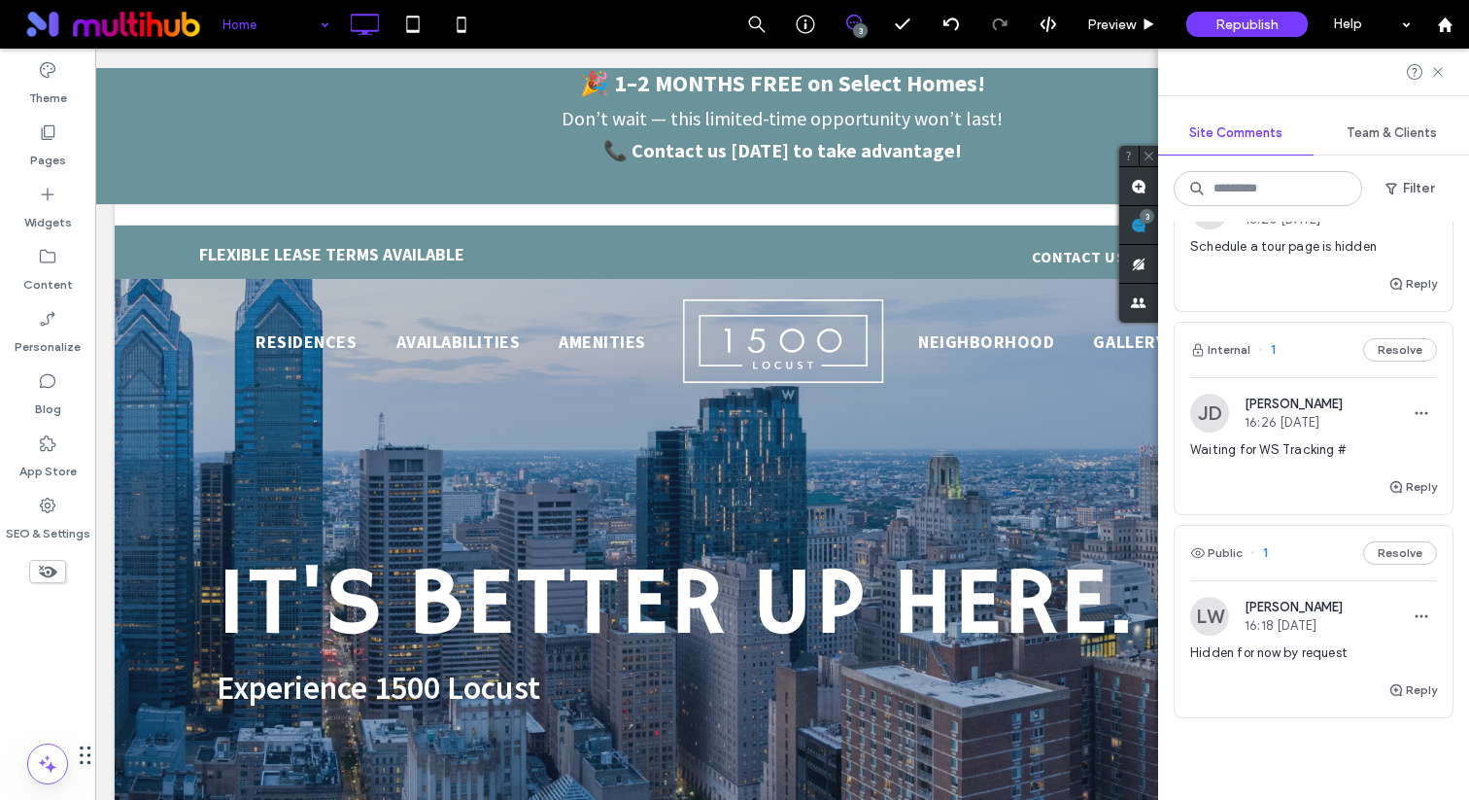
scroll to position [120, 0]
click at [1277, 466] on div "Waiting for WS Tracking #" at bounding box center [1314, 456] width 247 height 35
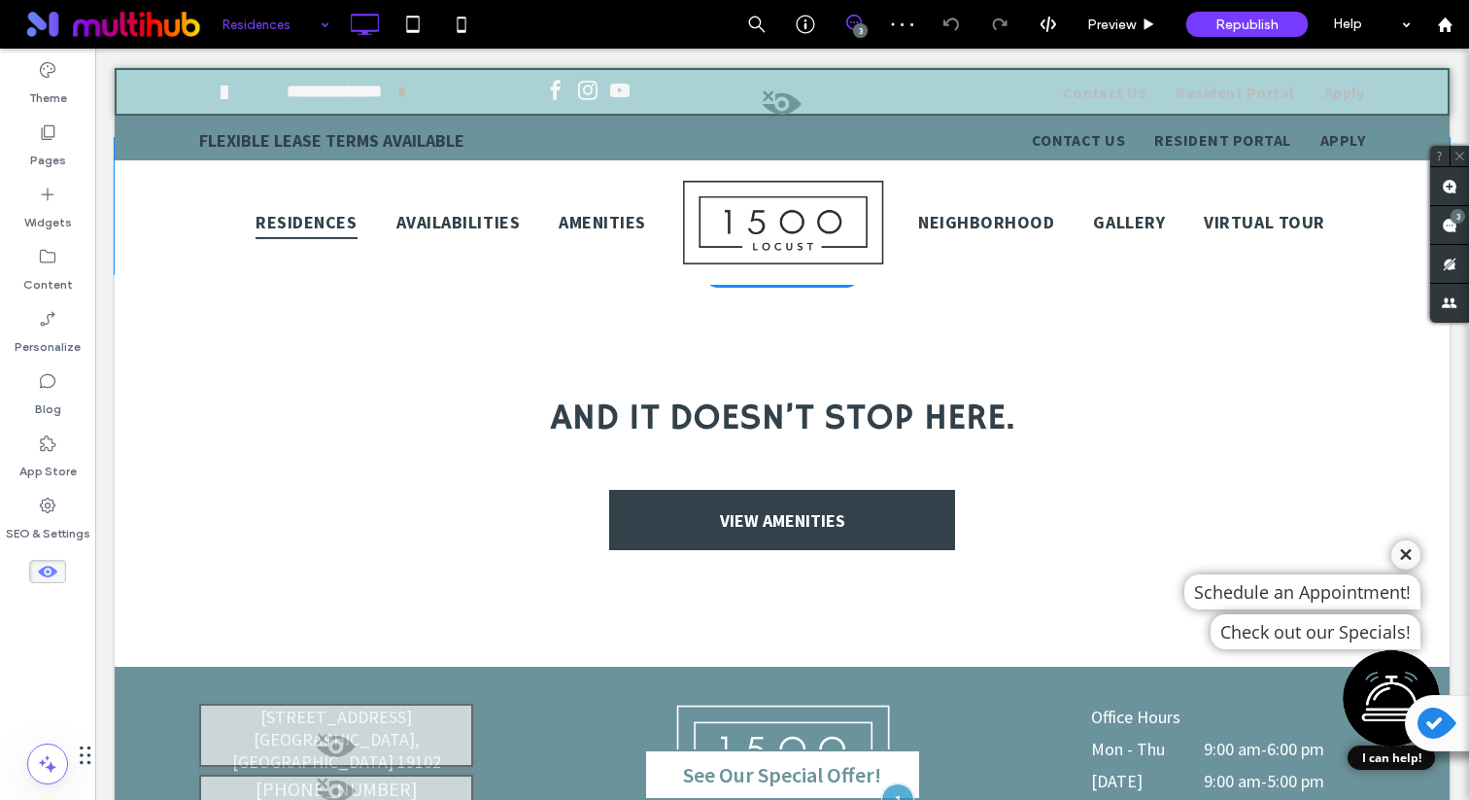
scroll to position [2701, 0]
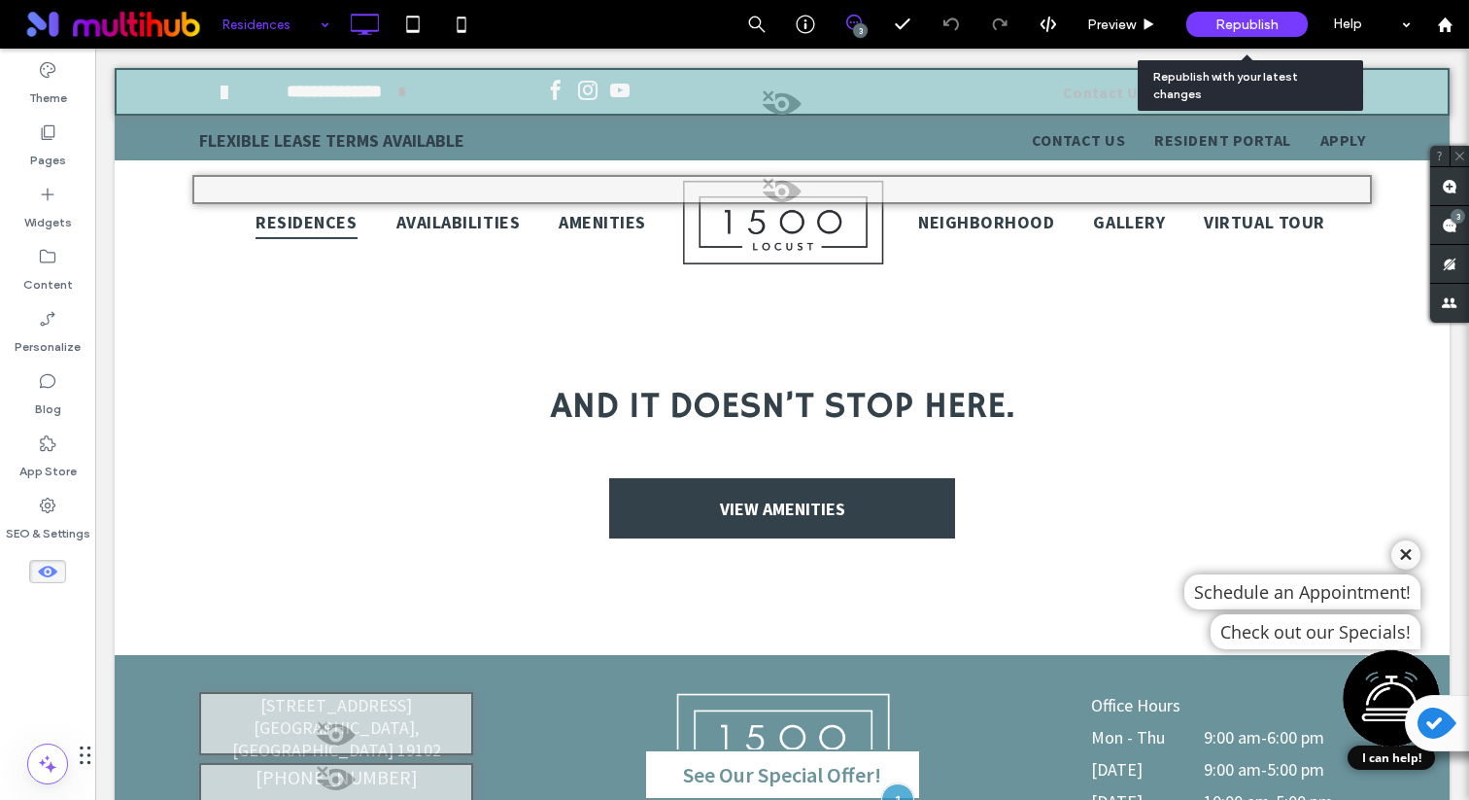
click at [1219, 20] on span "Republish" at bounding box center [1247, 25] width 63 height 17
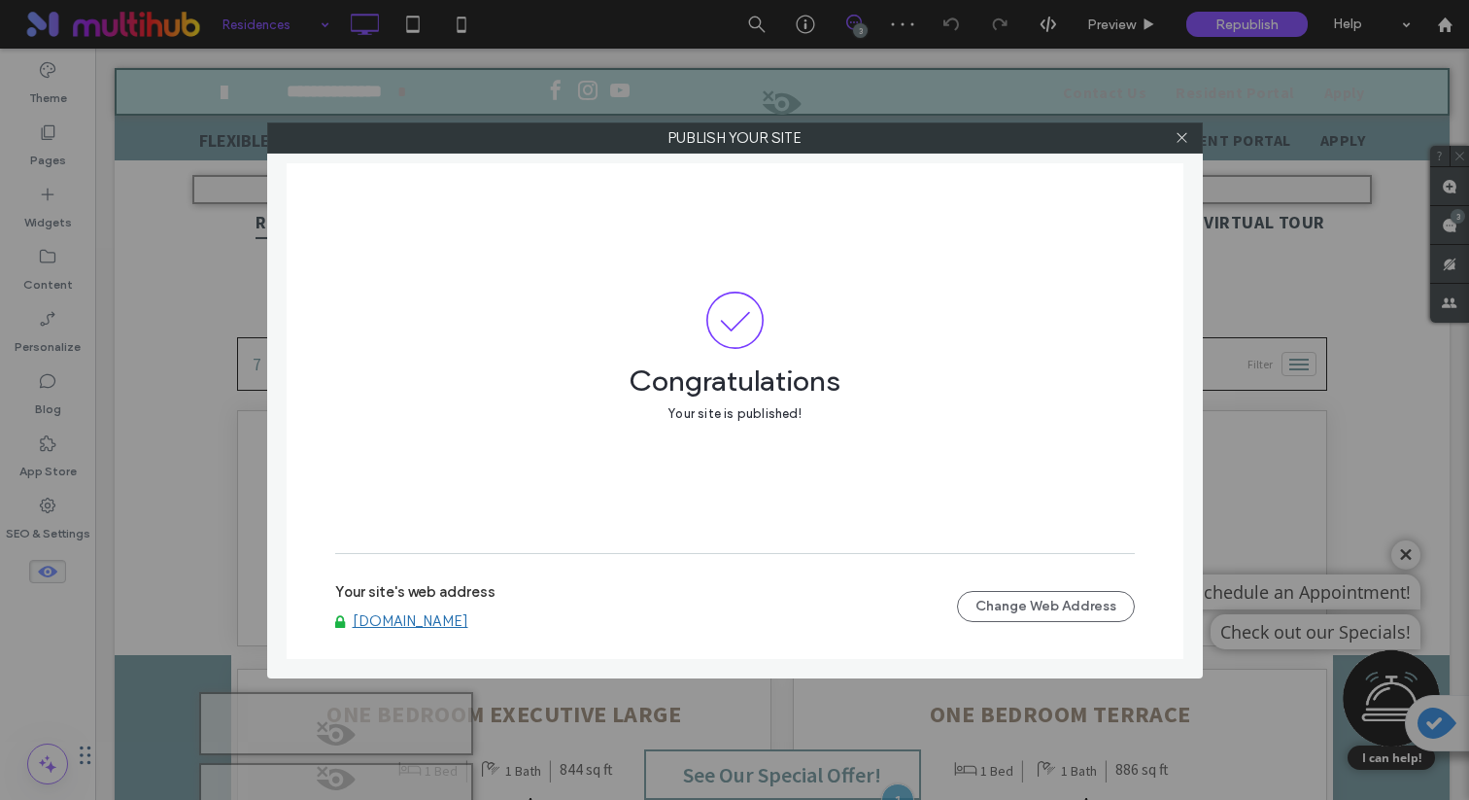
click at [468, 622] on link "www.1500locustapartments.com" at bounding box center [411, 620] width 116 height 17
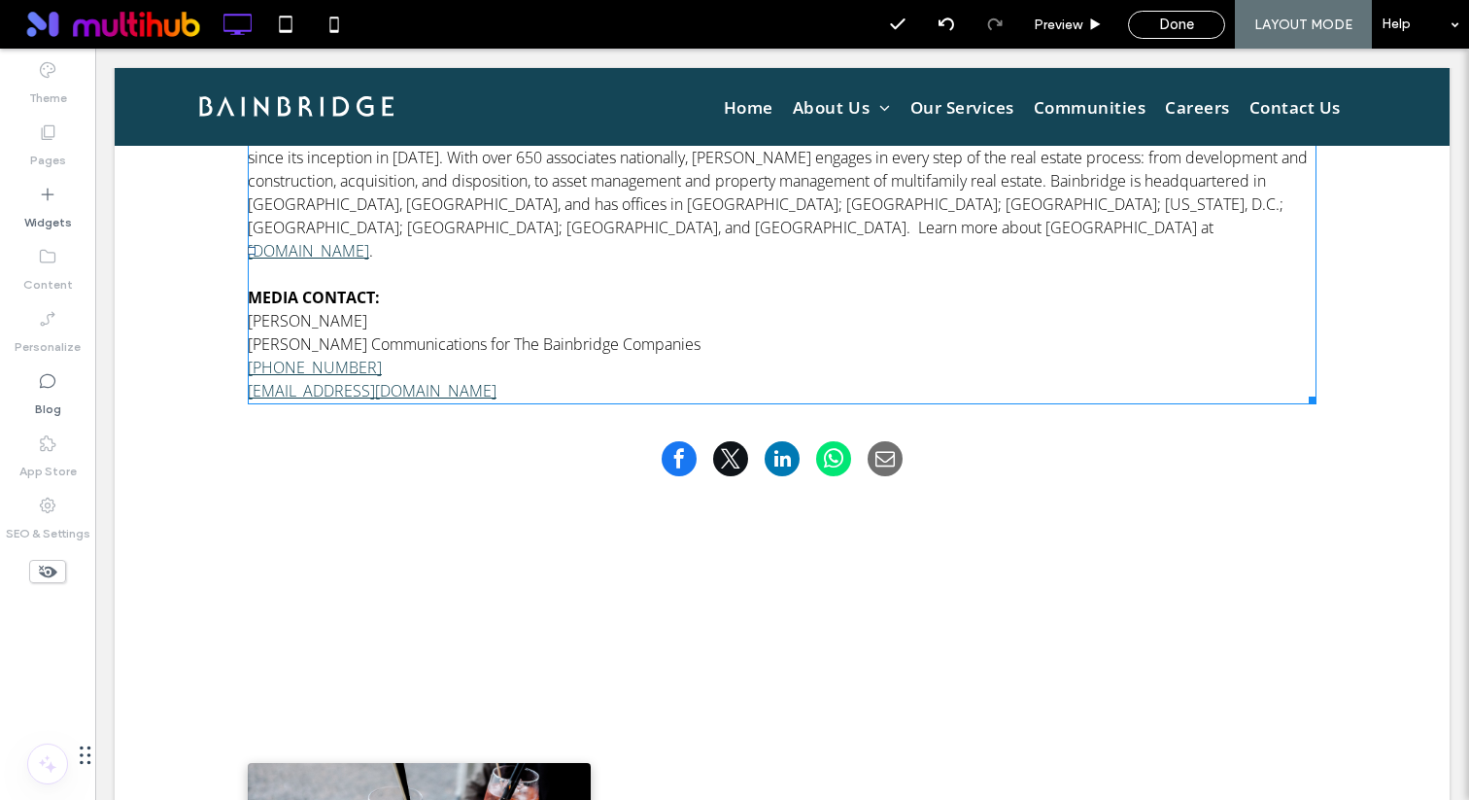
scroll to position [669, 0]
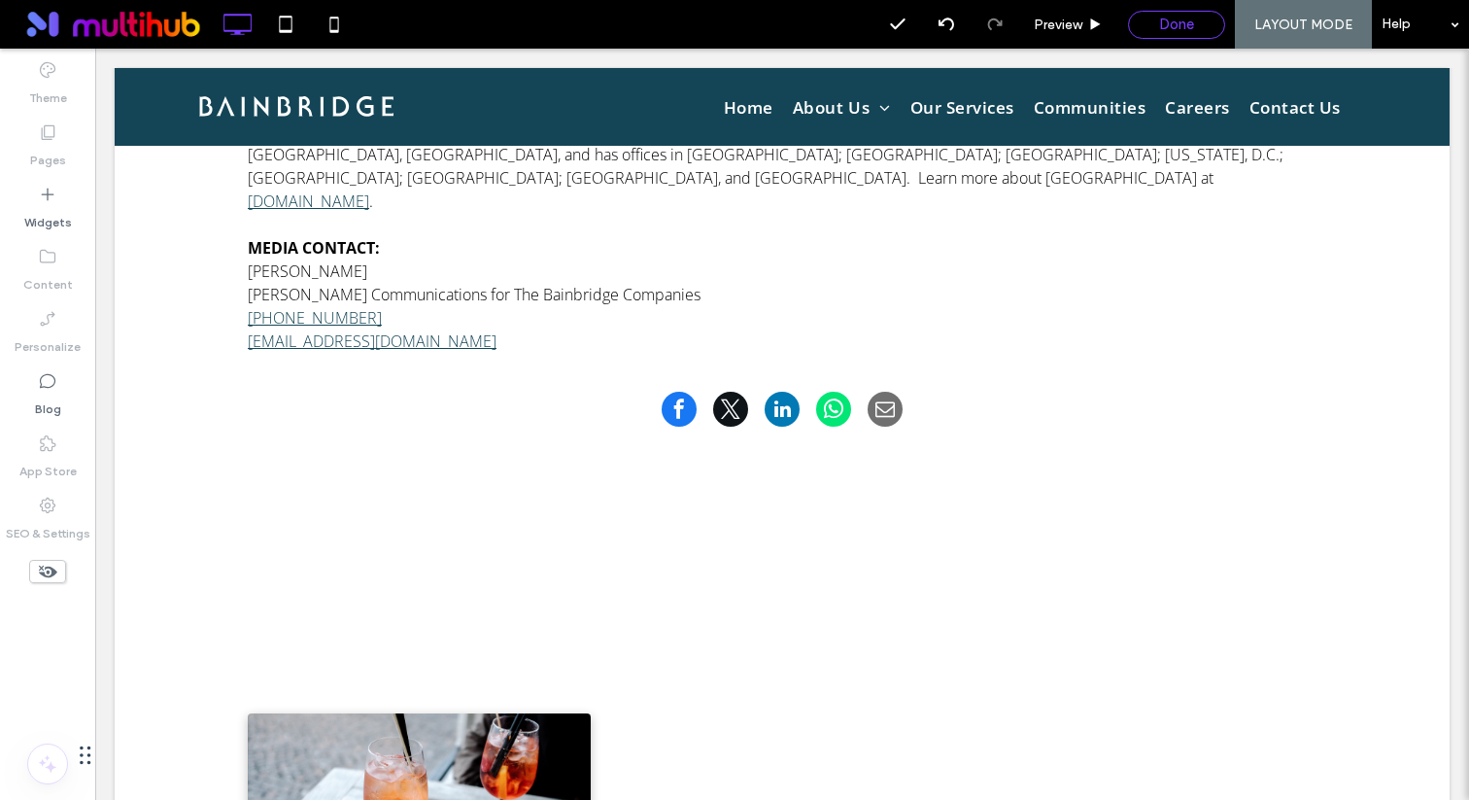
click at [1186, 19] on span "Done" at bounding box center [1176, 24] width 35 height 17
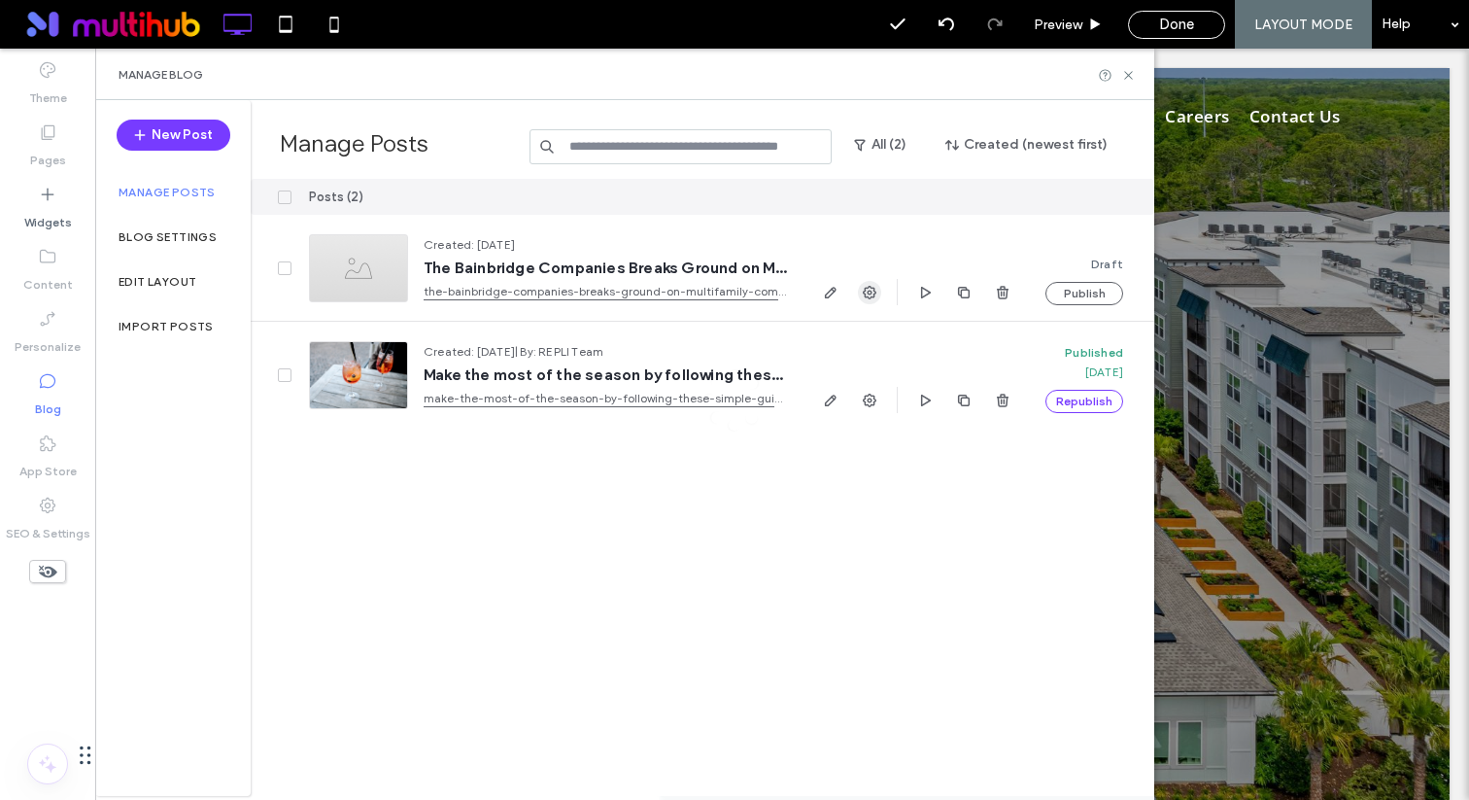
scroll to position [0, 0]
click at [871, 295] on use "button" at bounding box center [870, 293] width 14 height 14
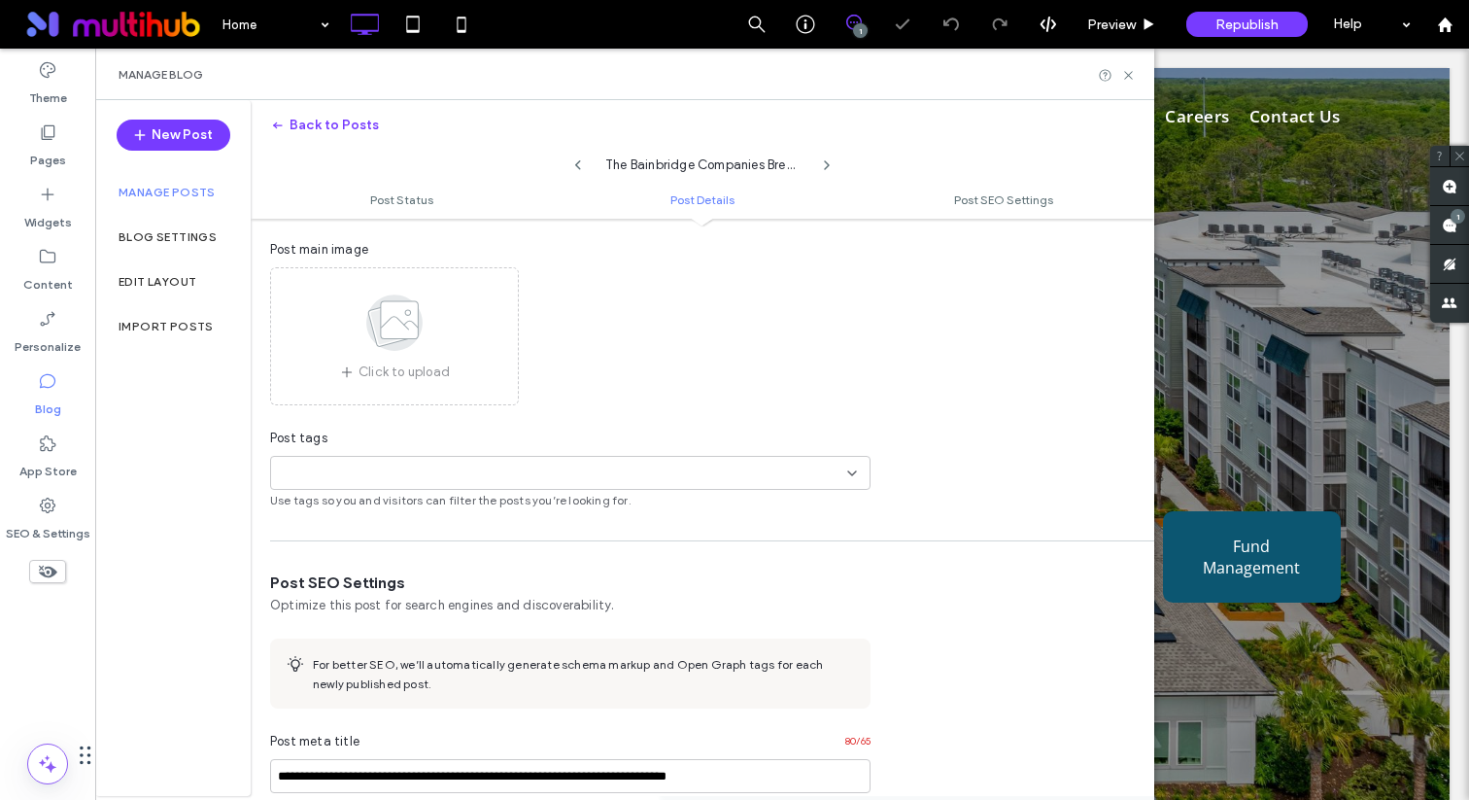
scroll to position [449, 0]
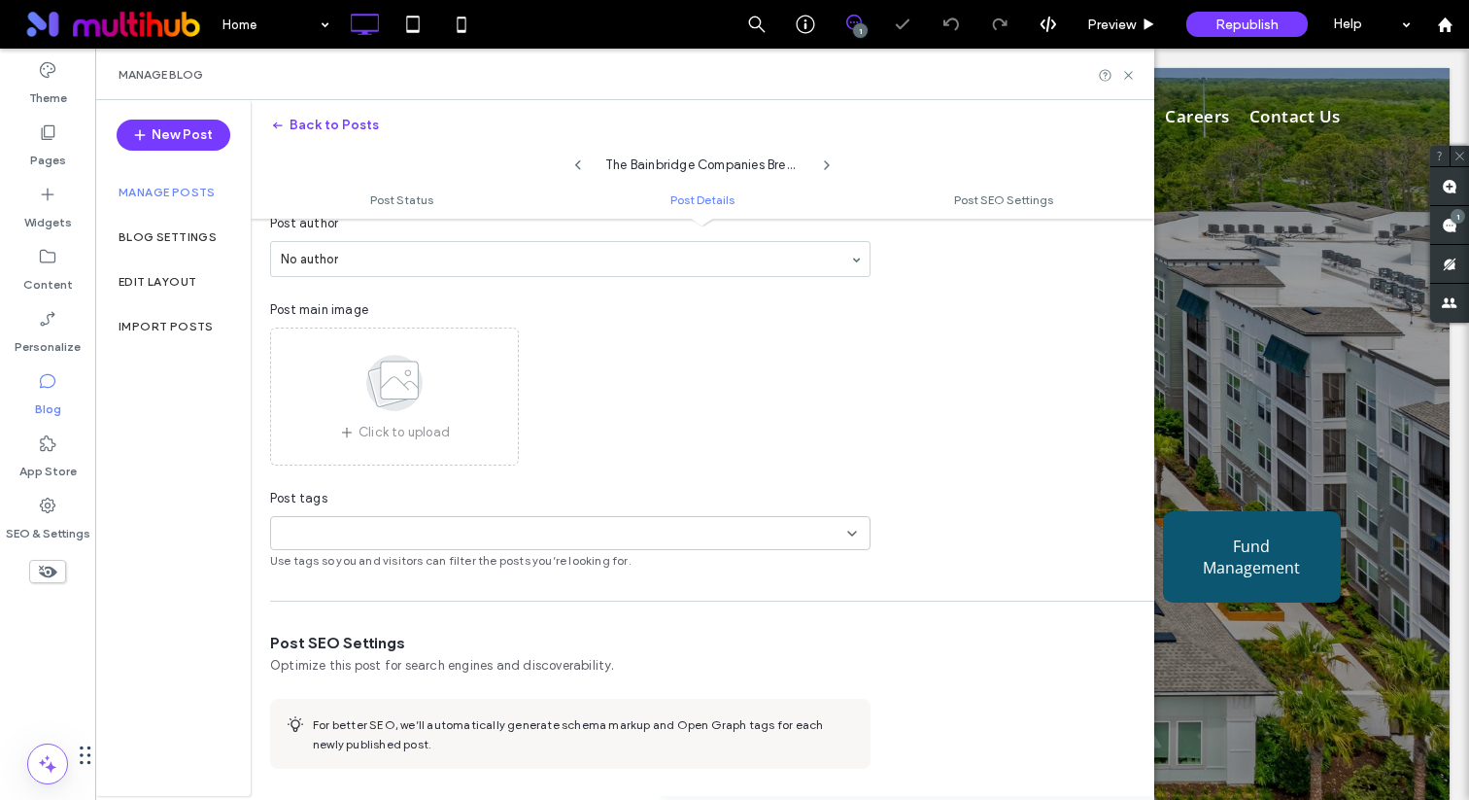
click at [404, 405] on use at bounding box center [394, 383] width 56 height 56
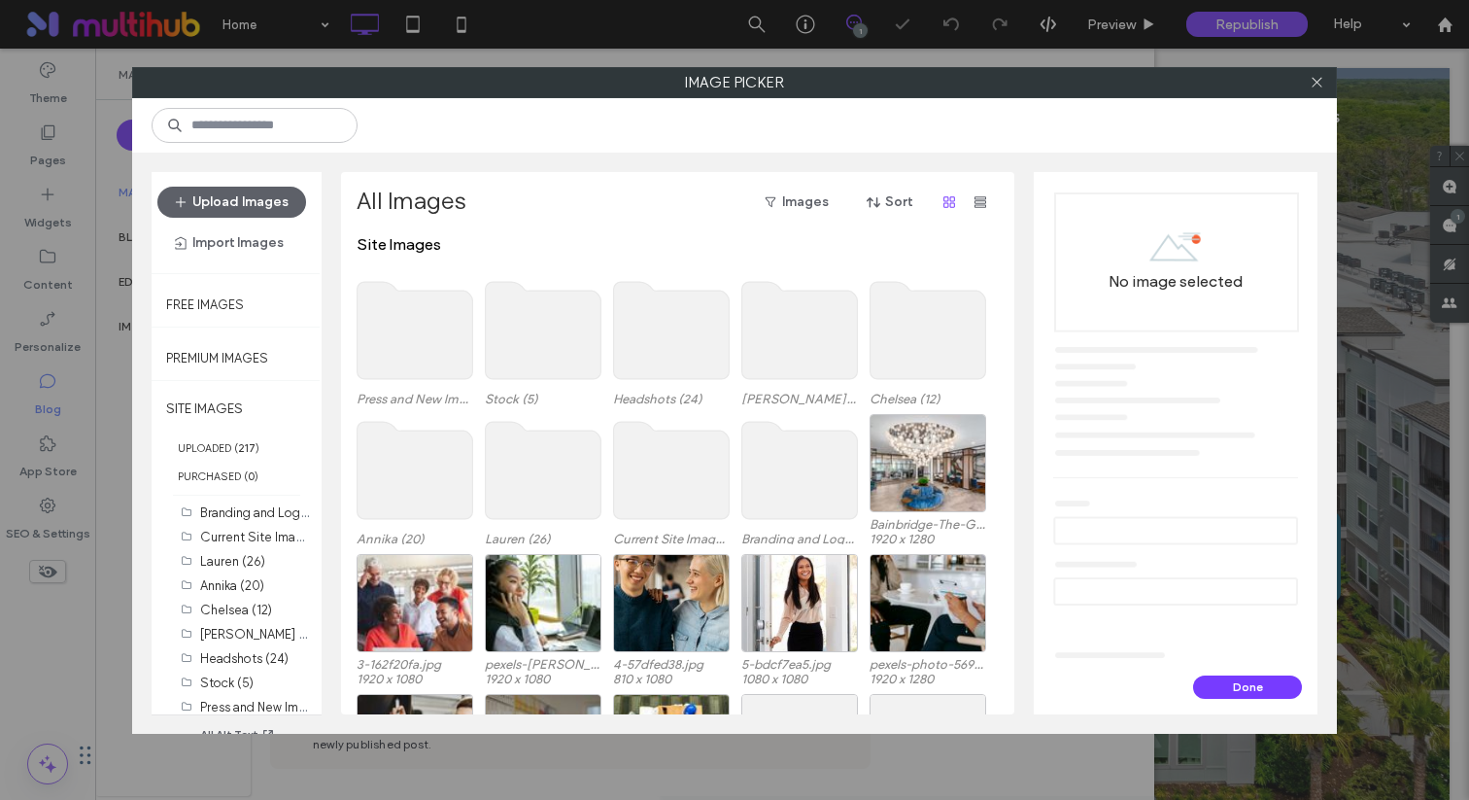
click at [415, 377] on use at bounding box center [416, 330] width 116 height 97
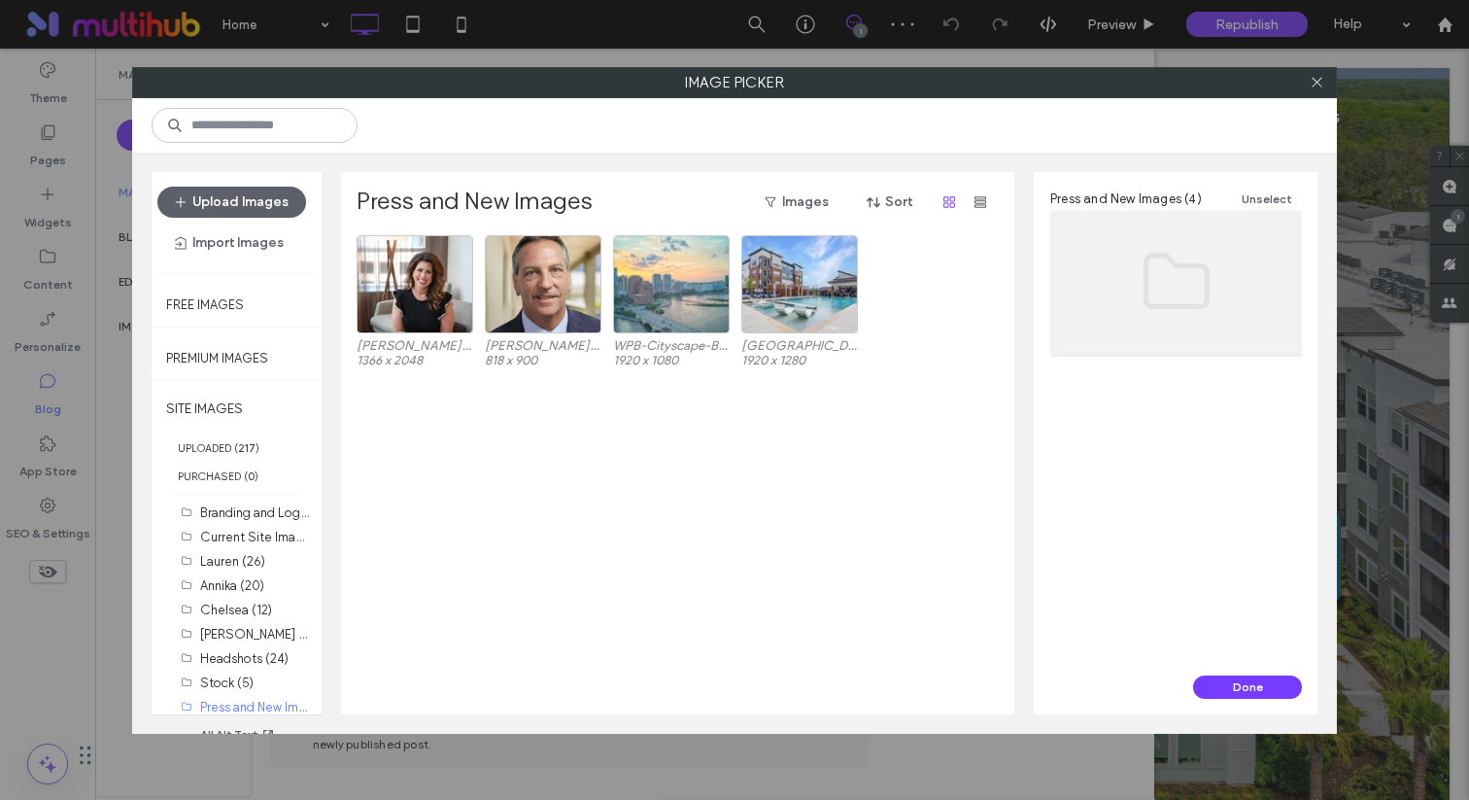
click at [729, 271] on div at bounding box center [671, 284] width 117 height 98
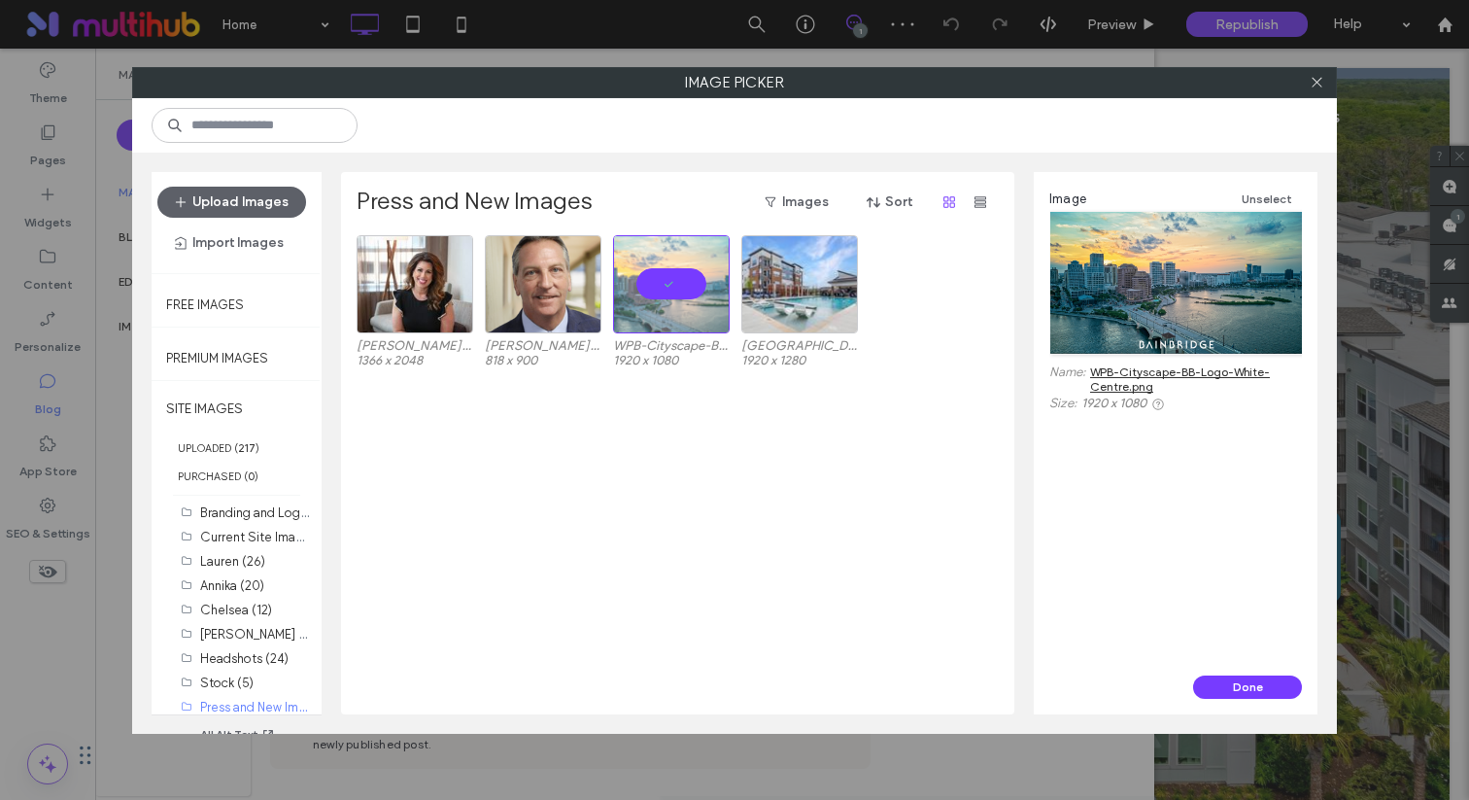
click at [1232, 671] on div "Image Unselect Name: WPB-Cityscape-BB-Logo-White-Centre.png Size: 1920 x 1080" at bounding box center [1176, 423] width 284 height 503
click at [1228, 680] on button "Done" at bounding box center [1247, 686] width 109 height 23
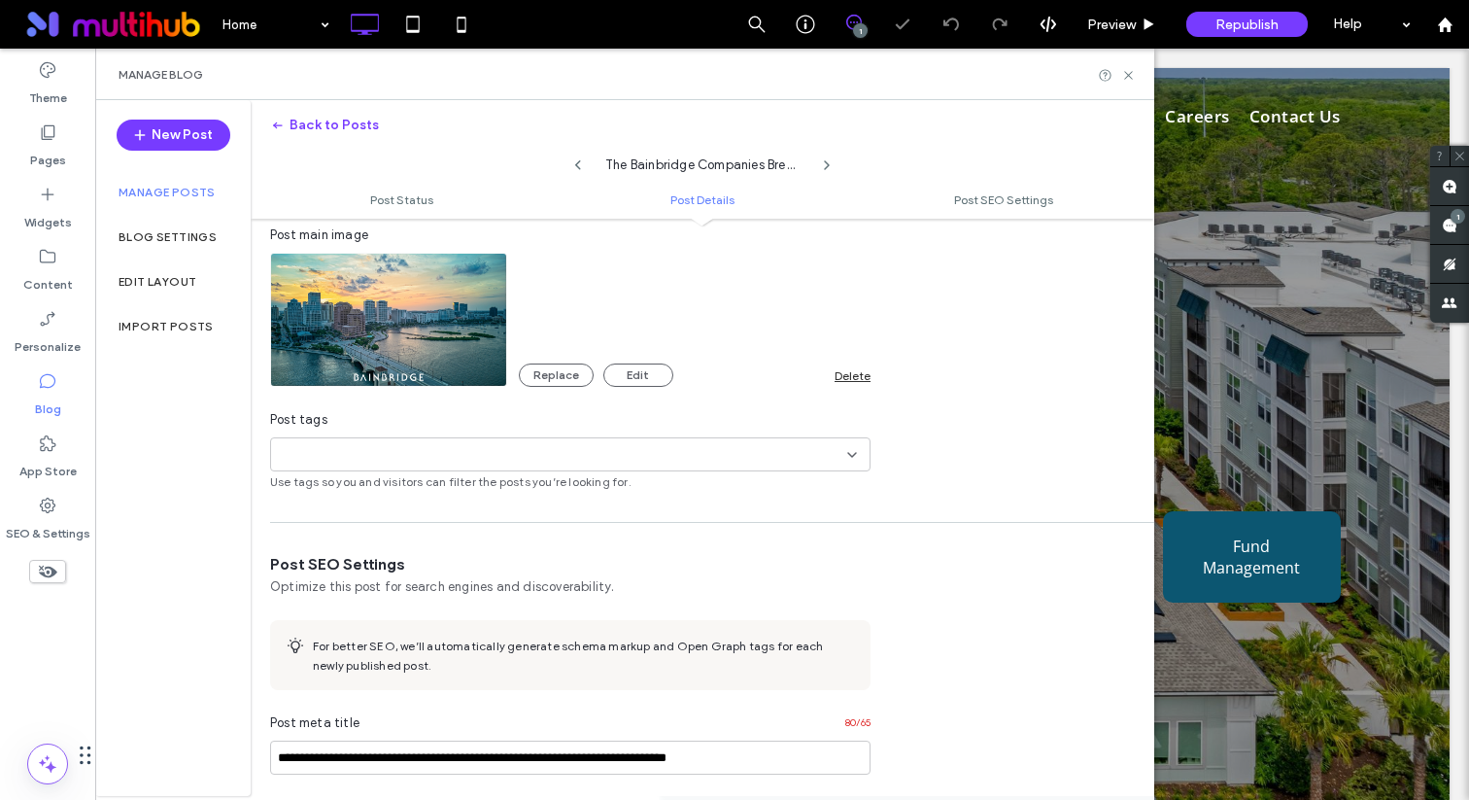
scroll to position [527, 0]
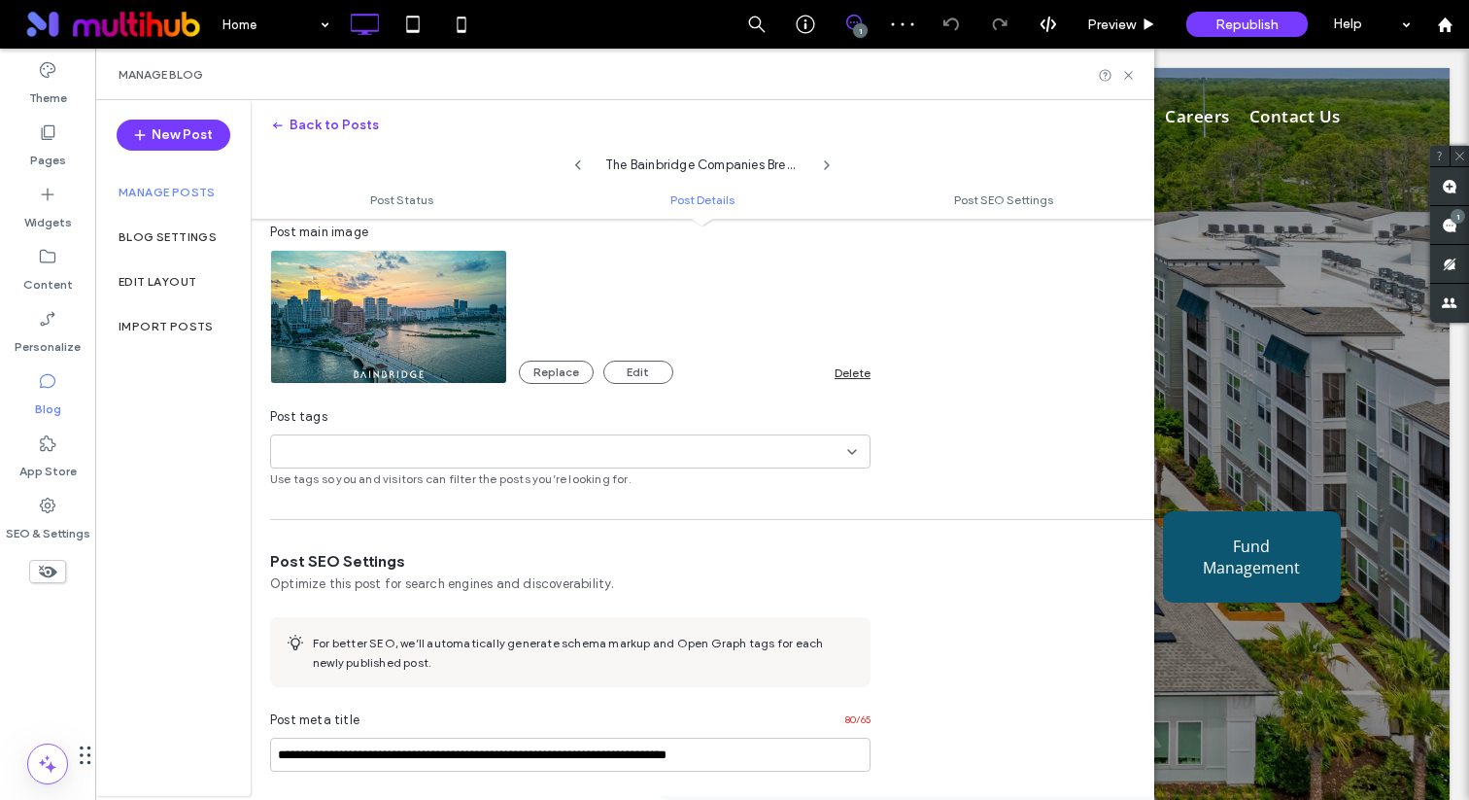
click at [714, 460] on div "+0 +0" at bounding box center [563, 451] width 569 height 32
click at [754, 353] on div "Replace Edit Delete" at bounding box center [695, 362] width 352 height 43
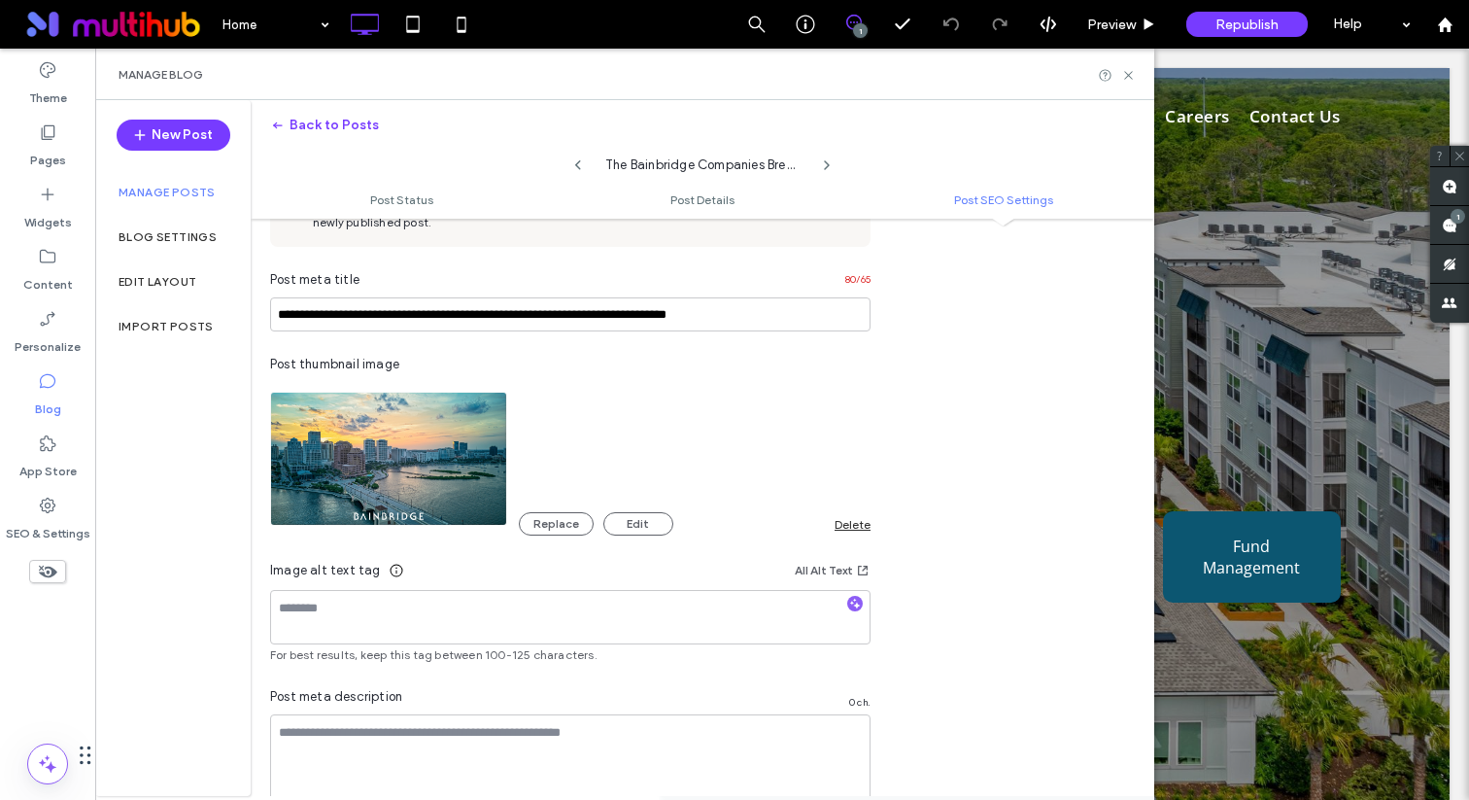
scroll to position [968, 0]
click at [604, 621] on textarea at bounding box center [570, 616] width 601 height 54
click at [858, 606] on icon "button" at bounding box center [855, 603] width 14 height 14
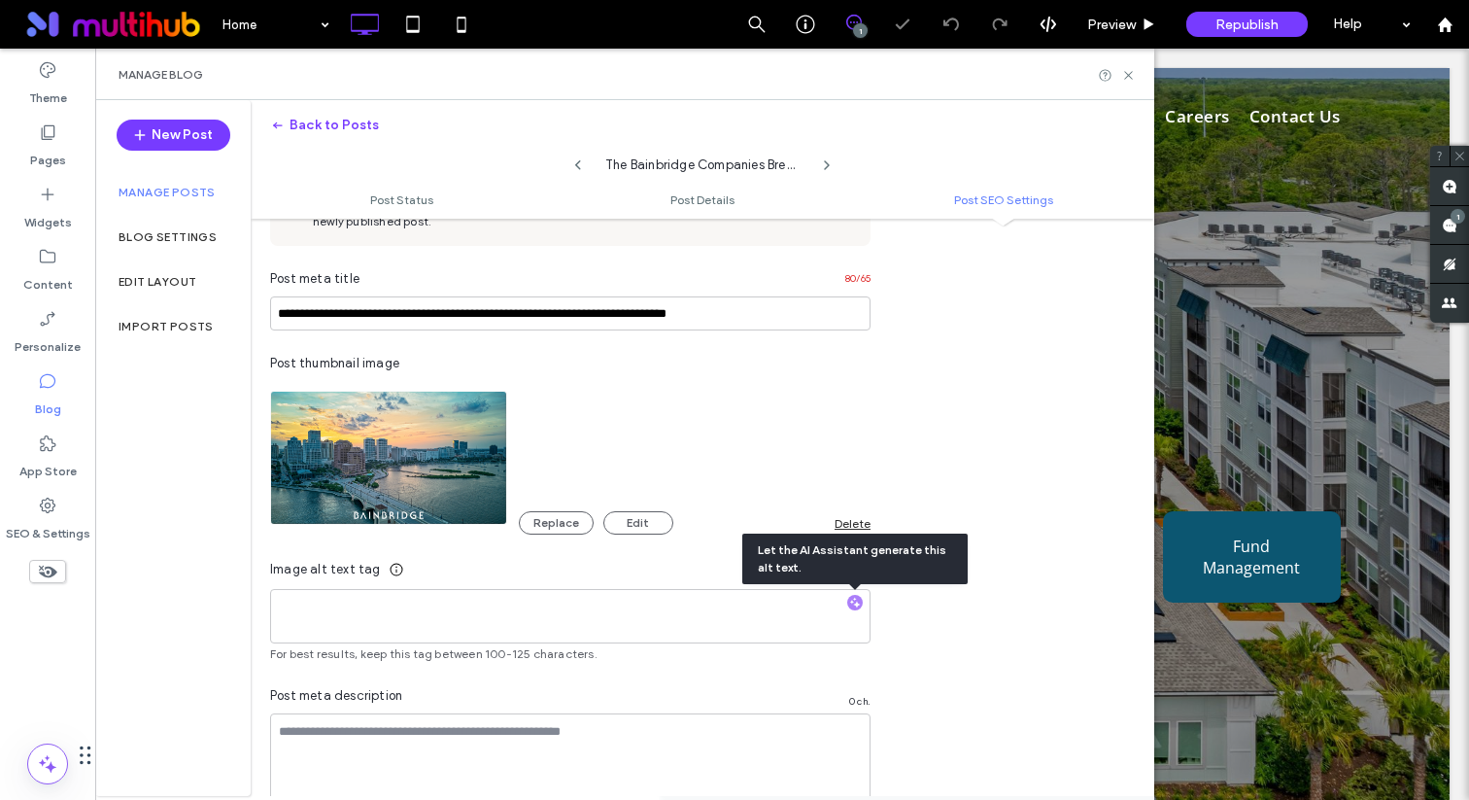
type textarea "**********"
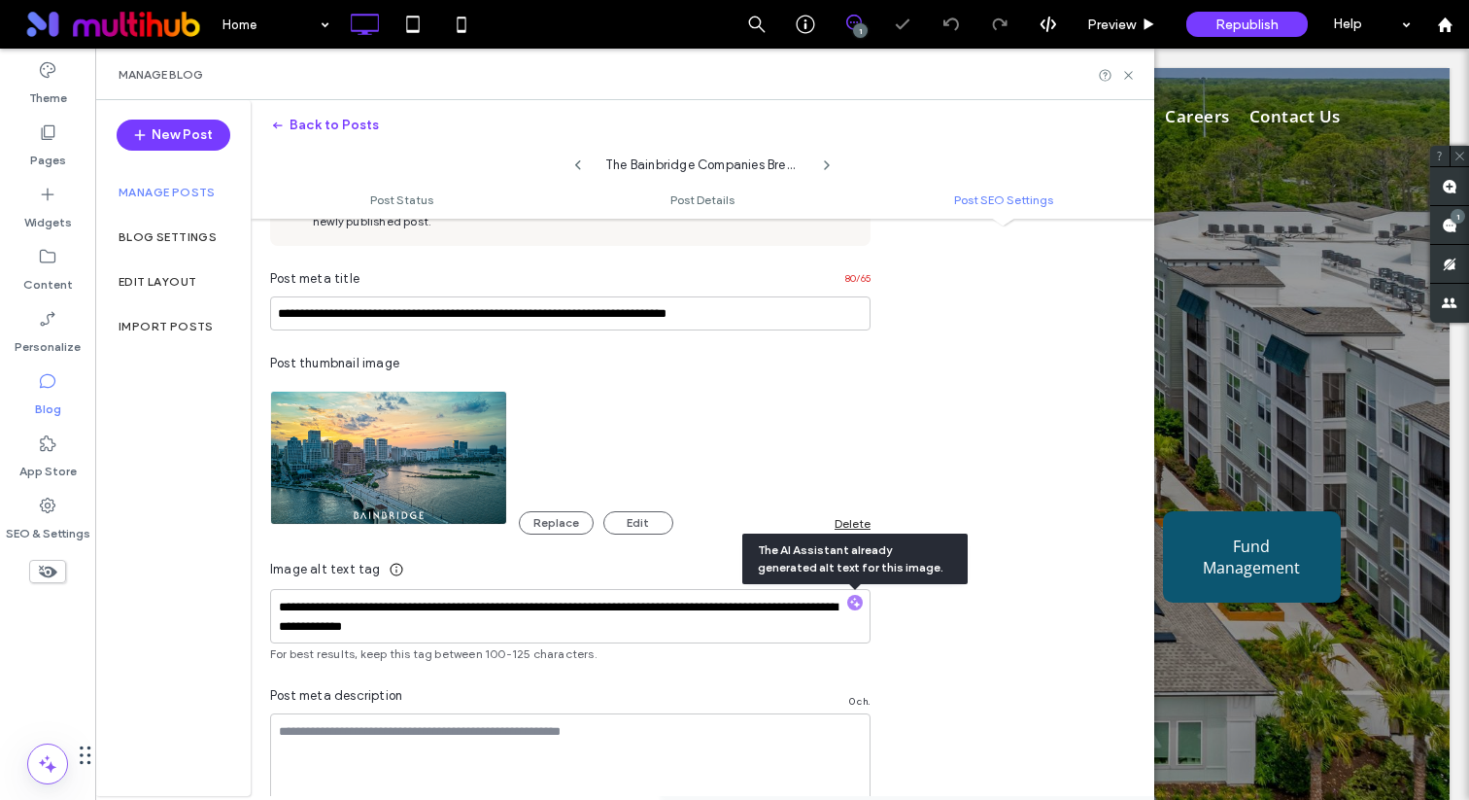
click at [936, 696] on div at bounding box center [734, 400] width 1469 height 800
click at [739, 313] on div at bounding box center [734, 400] width 1469 height 800
